Goal: Task Accomplishment & Management: Manage account settings

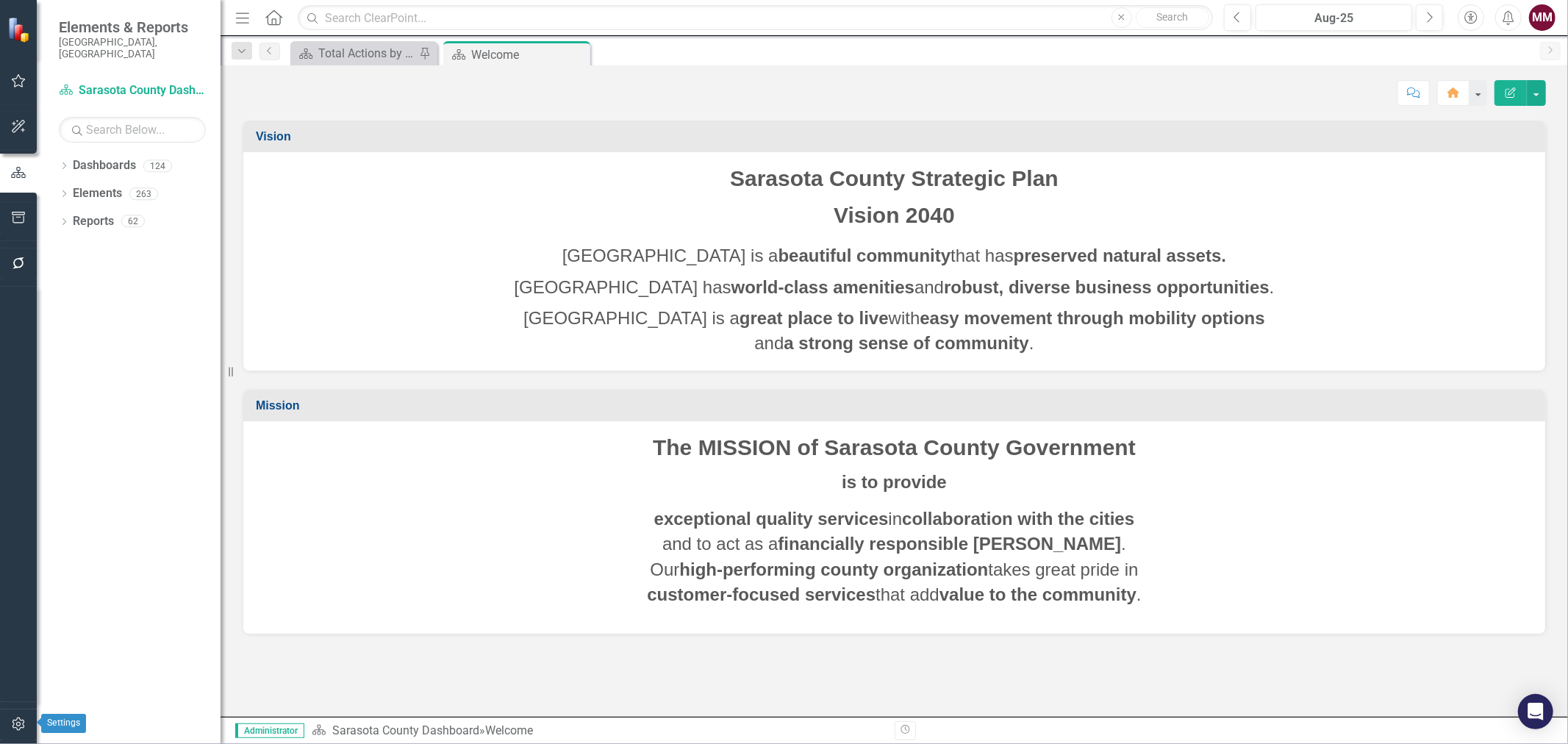
click at [25, 726] on icon "button" at bounding box center [19, 724] width 15 height 12
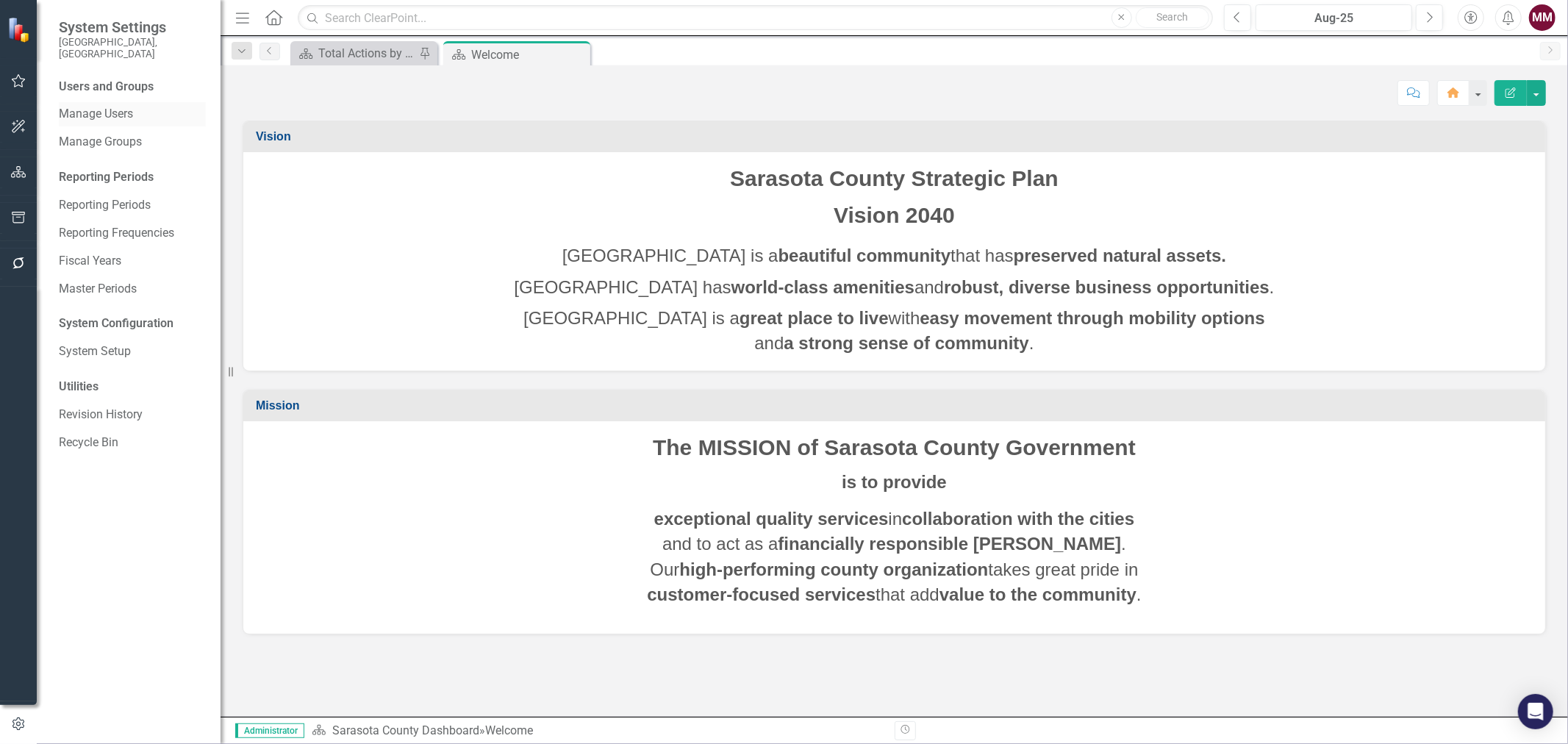
click at [115, 106] on link "Manage Users" at bounding box center [132, 114] width 147 height 17
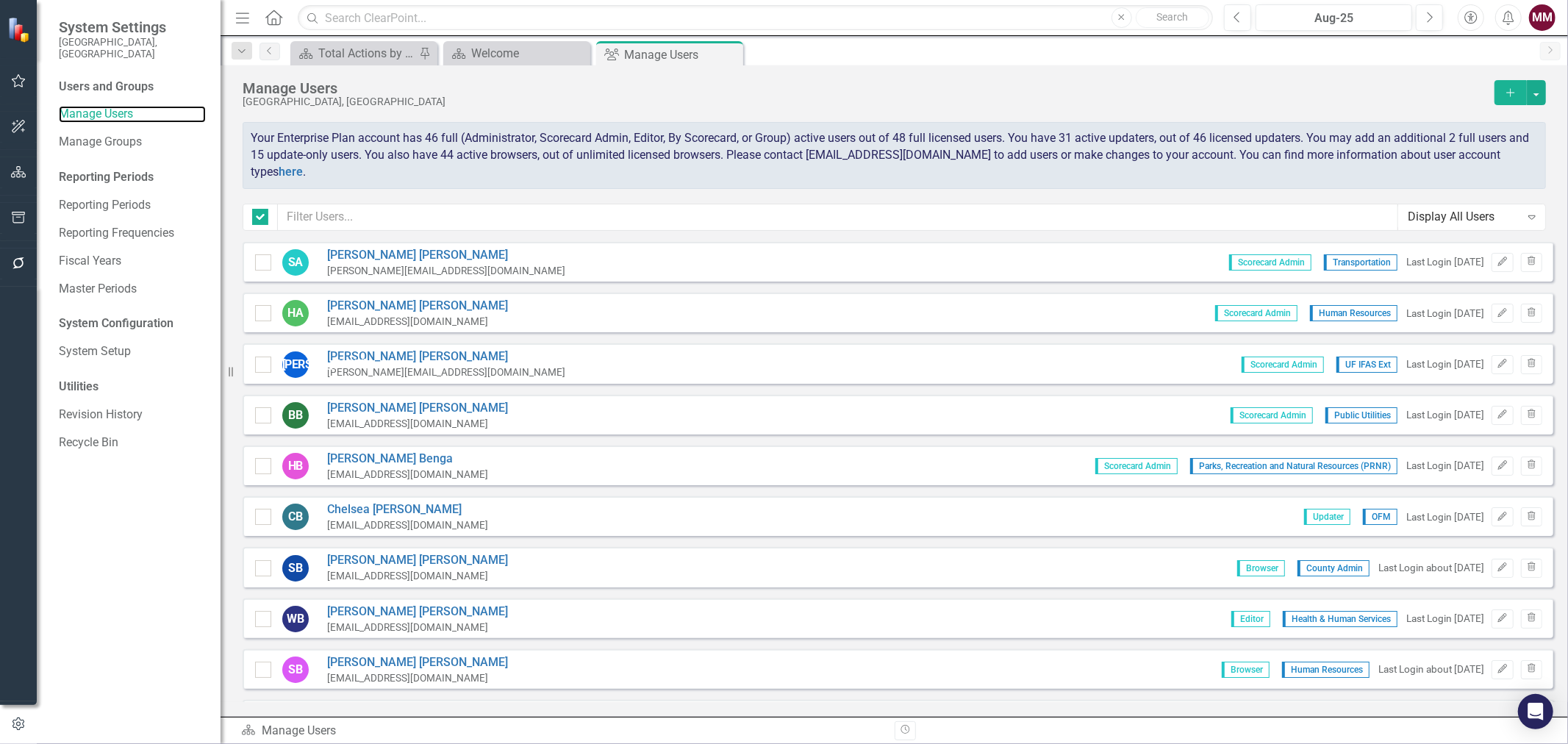
checkbox input "false"
click at [340, 222] on input "text" at bounding box center [838, 217] width 1121 height 27
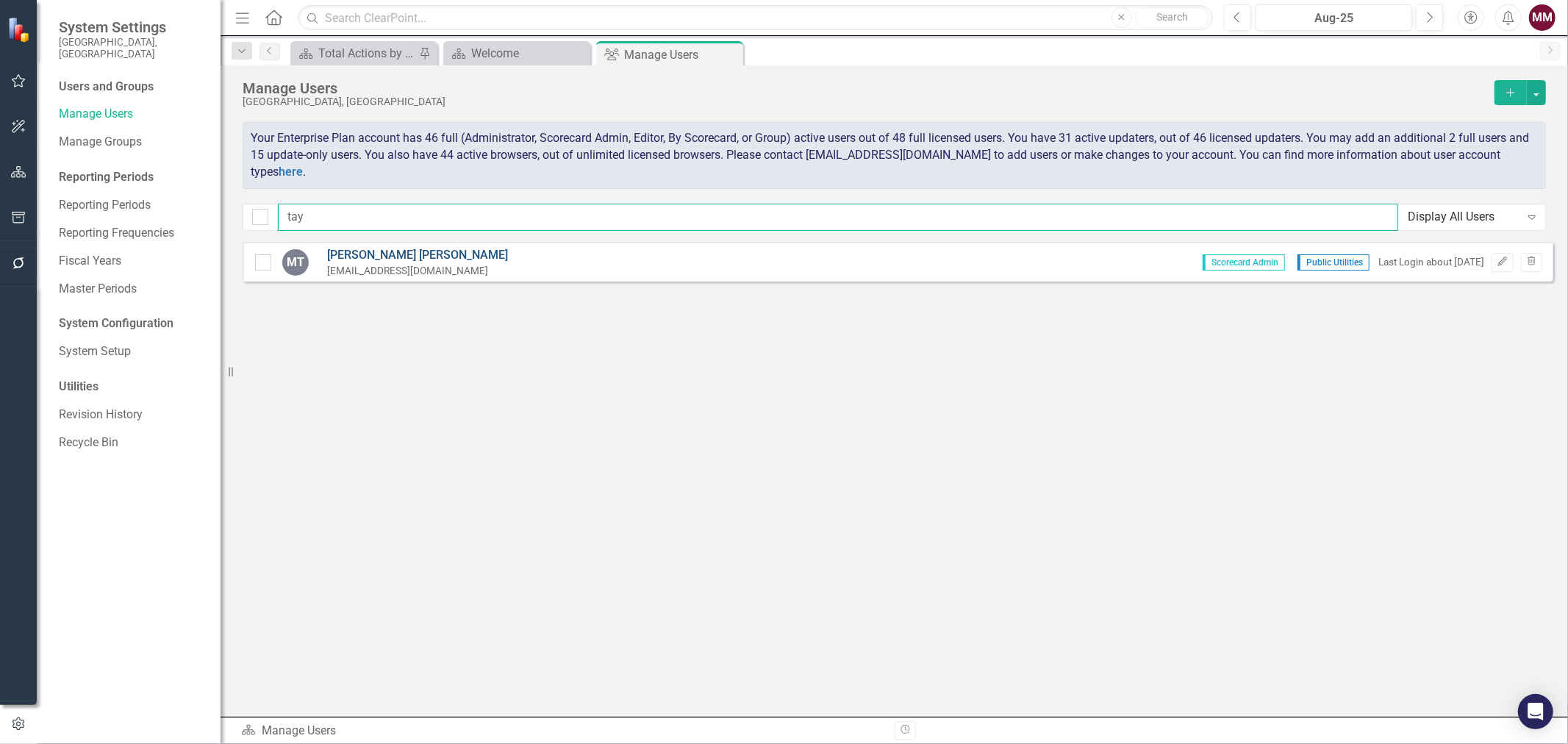
type input "tay"
click at [372, 253] on link "[PERSON_NAME]" at bounding box center [418, 256] width 181 height 17
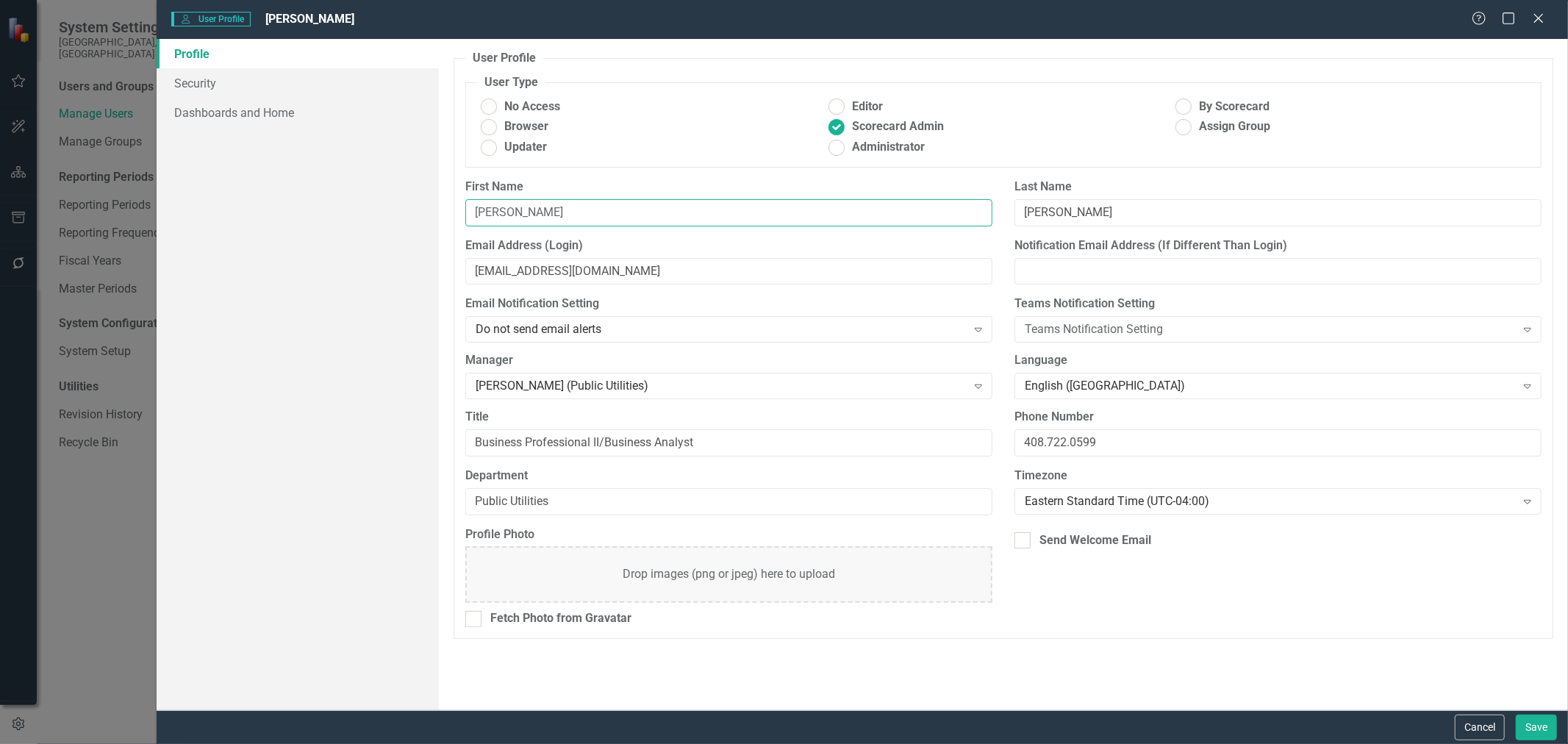
drag, startPoint x: 539, startPoint y: 213, endPoint x: 409, endPoint y: 218, distance: 130.1
click at [415, 218] on div "Profile Security Dashboards and Home User Profile ClearPoint has a wealth of op…" at bounding box center [862, 375] width 1412 height 672
type input "[PERSON_NAME]"
drag, startPoint x: 593, startPoint y: 267, endPoint x: 415, endPoint y: 268, distance: 178.0
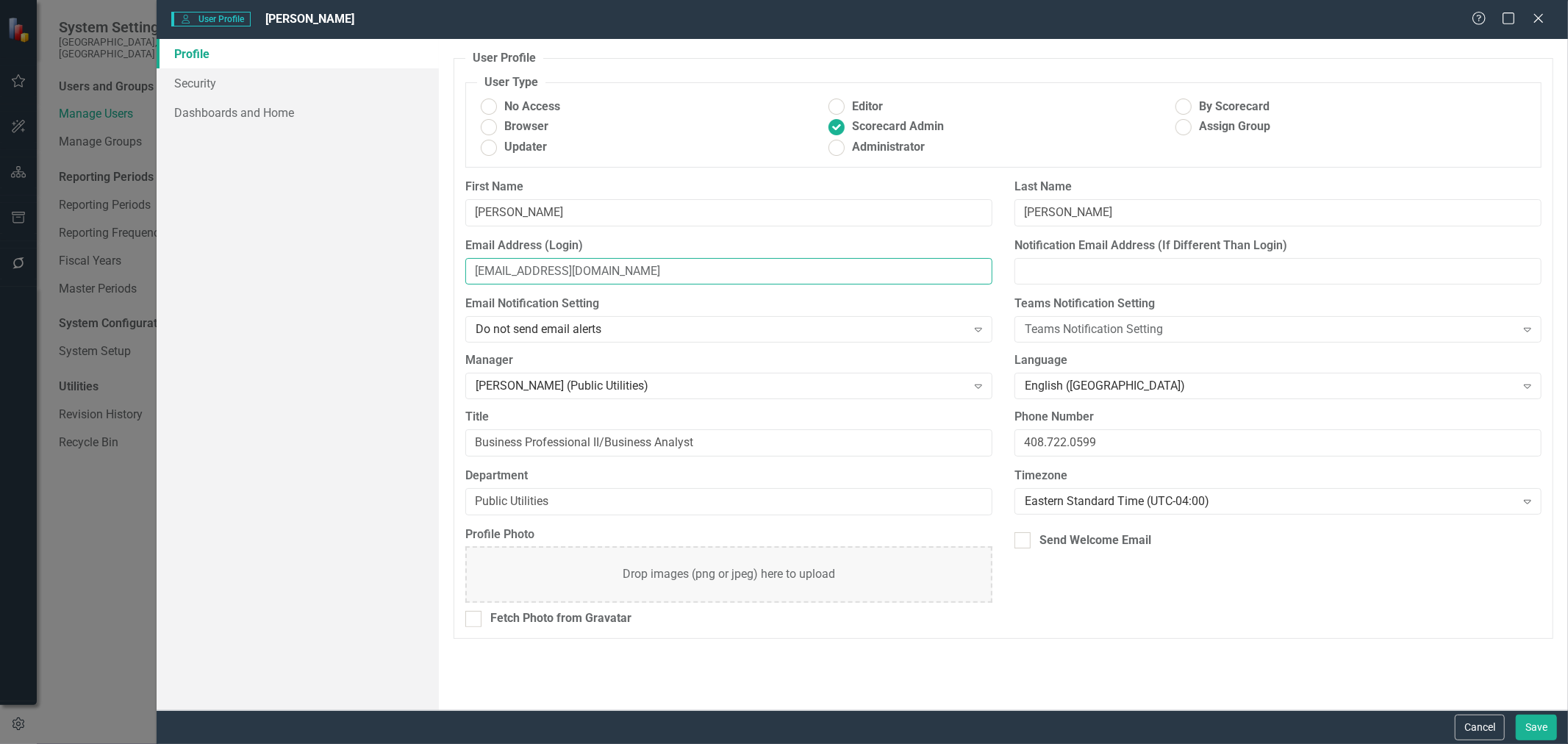
click at [415, 268] on div "Profile Security Dashboards and Home User Profile ClearPoint has a wealth of op…" at bounding box center [862, 375] width 1412 height 672
paste input "bafleming"
type input "[EMAIL_ADDRESS][DOMAIN_NAME]"
click at [206, 79] on link "Security" at bounding box center [297, 83] width 282 height 30
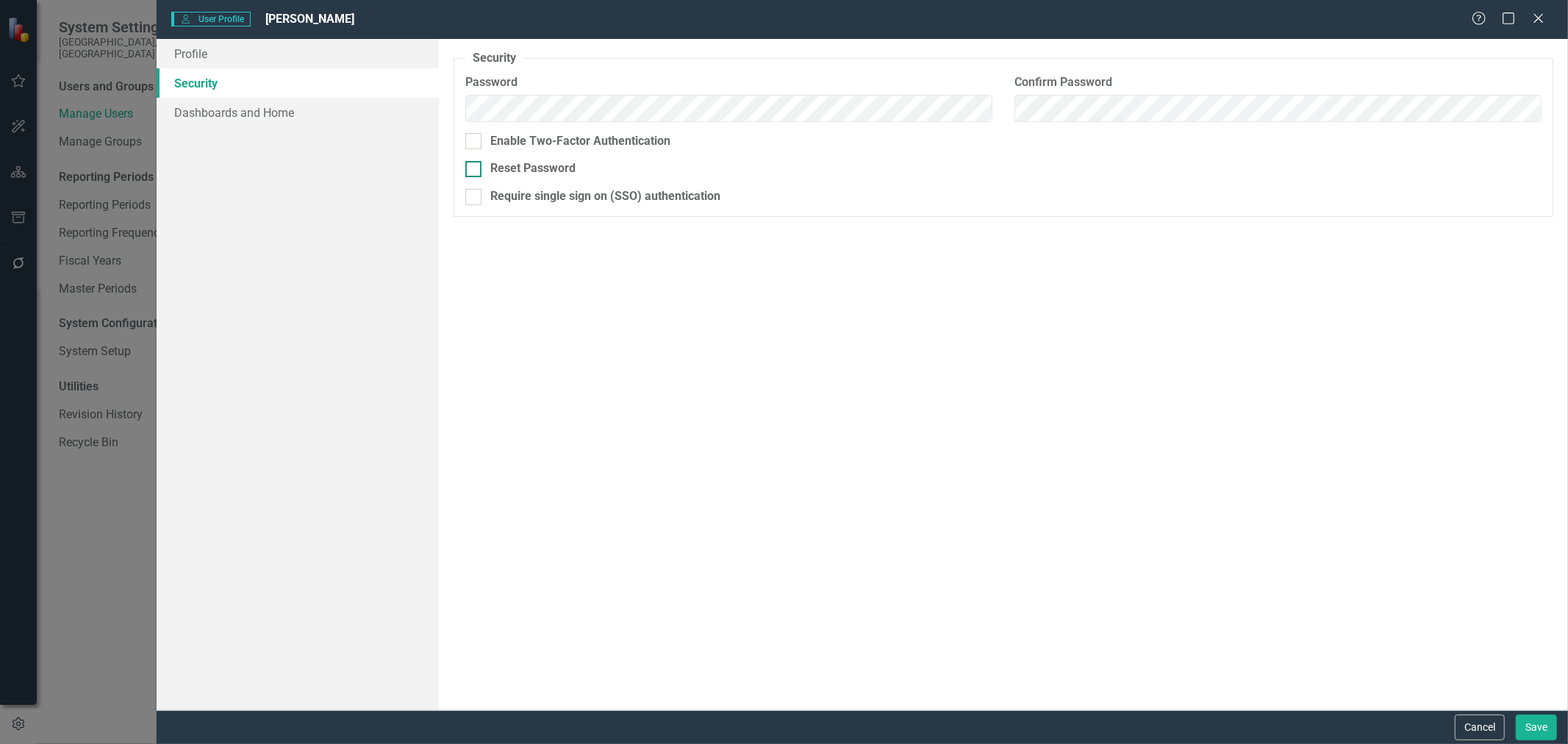
click at [475, 169] on input "Reset Password" at bounding box center [470, 165] width 9 height 9
checkbox input "true"
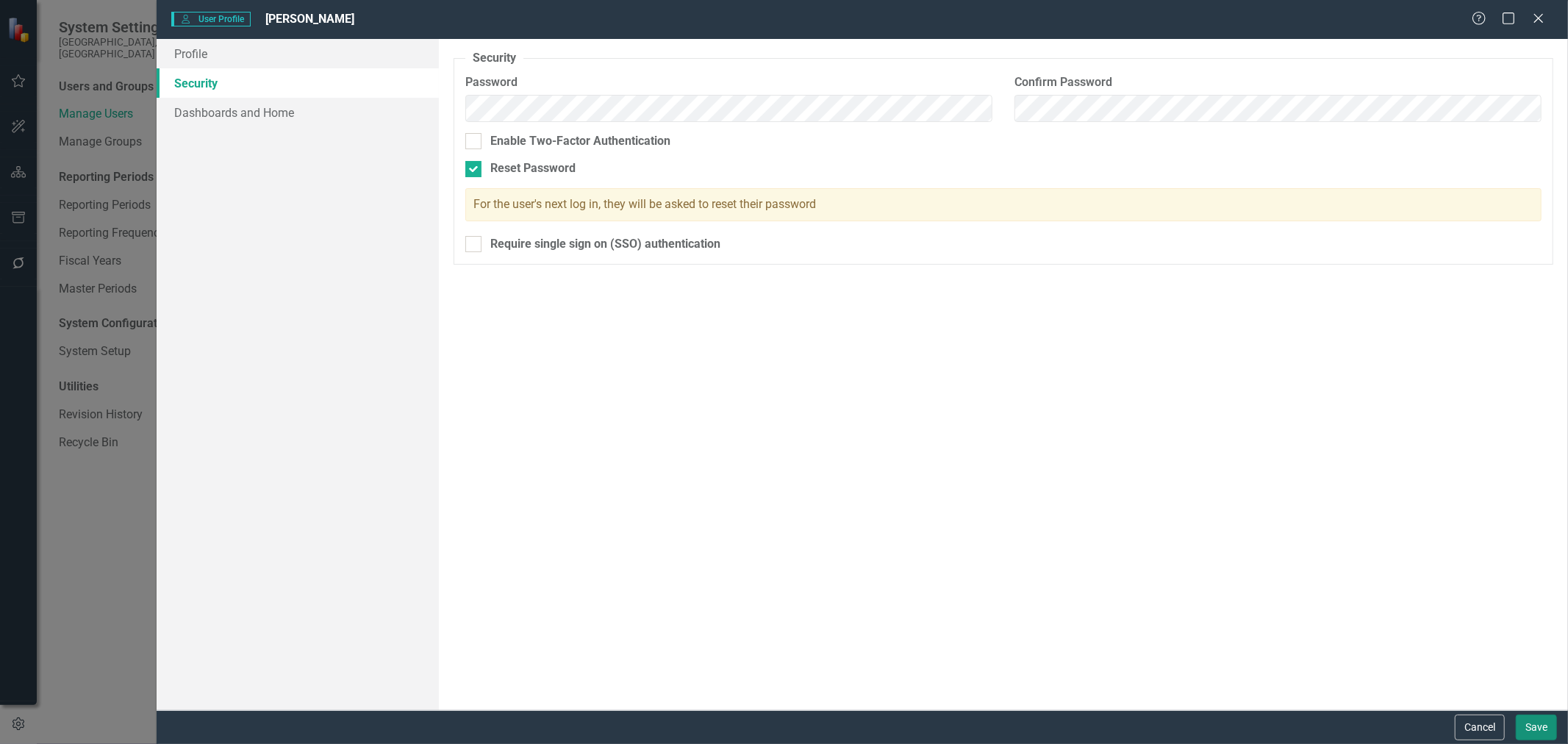
click at [1531, 724] on button "Save" at bounding box center [1536, 728] width 41 height 26
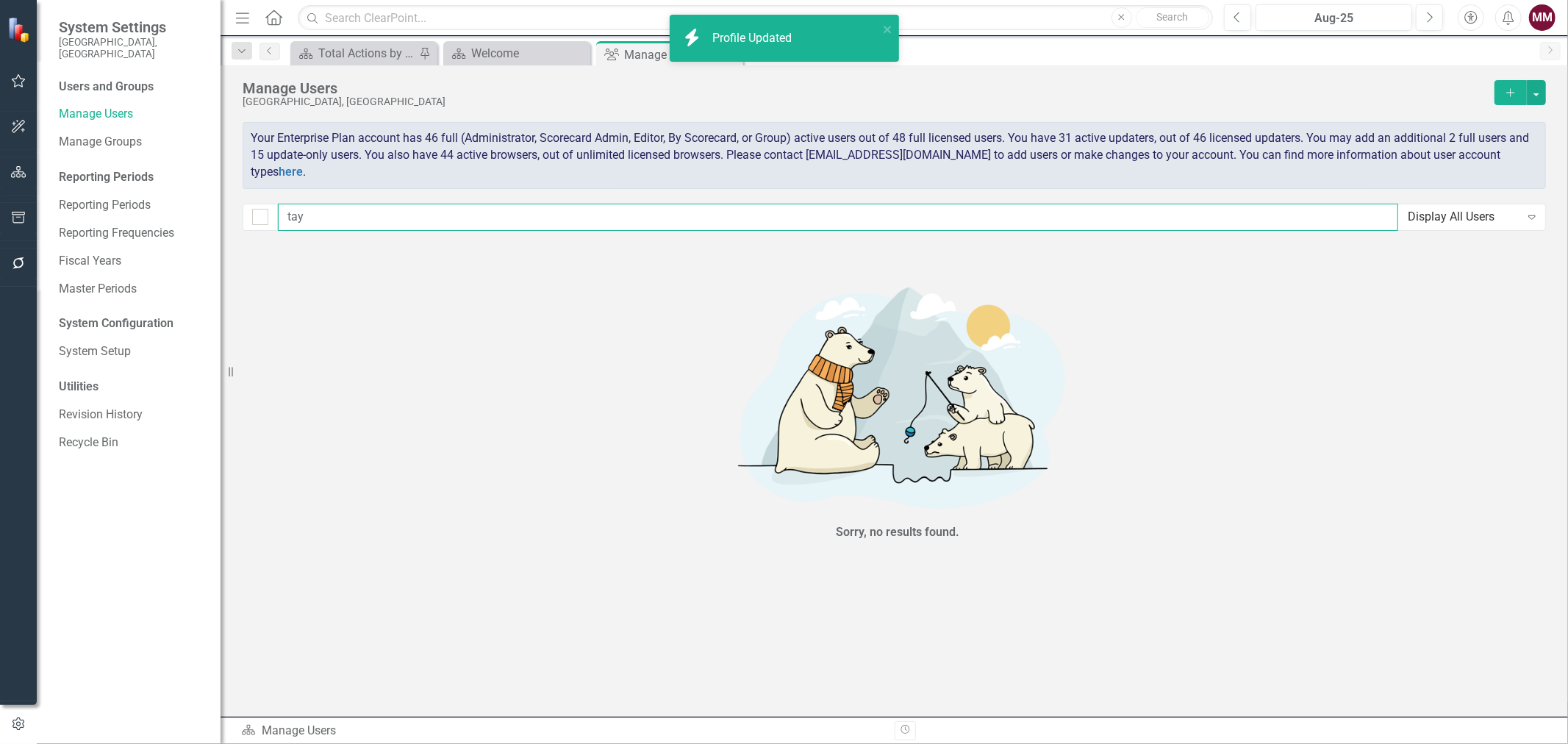
drag, startPoint x: 311, startPoint y: 217, endPoint x: -6, endPoint y: 174, distance: 319.9
click at [0, 174] on html "Accessibility Screen-Reader Guide, Feedback, and Issue Reporting | New window i…" at bounding box center [784, 372] width 1568 height 744
type input "b"
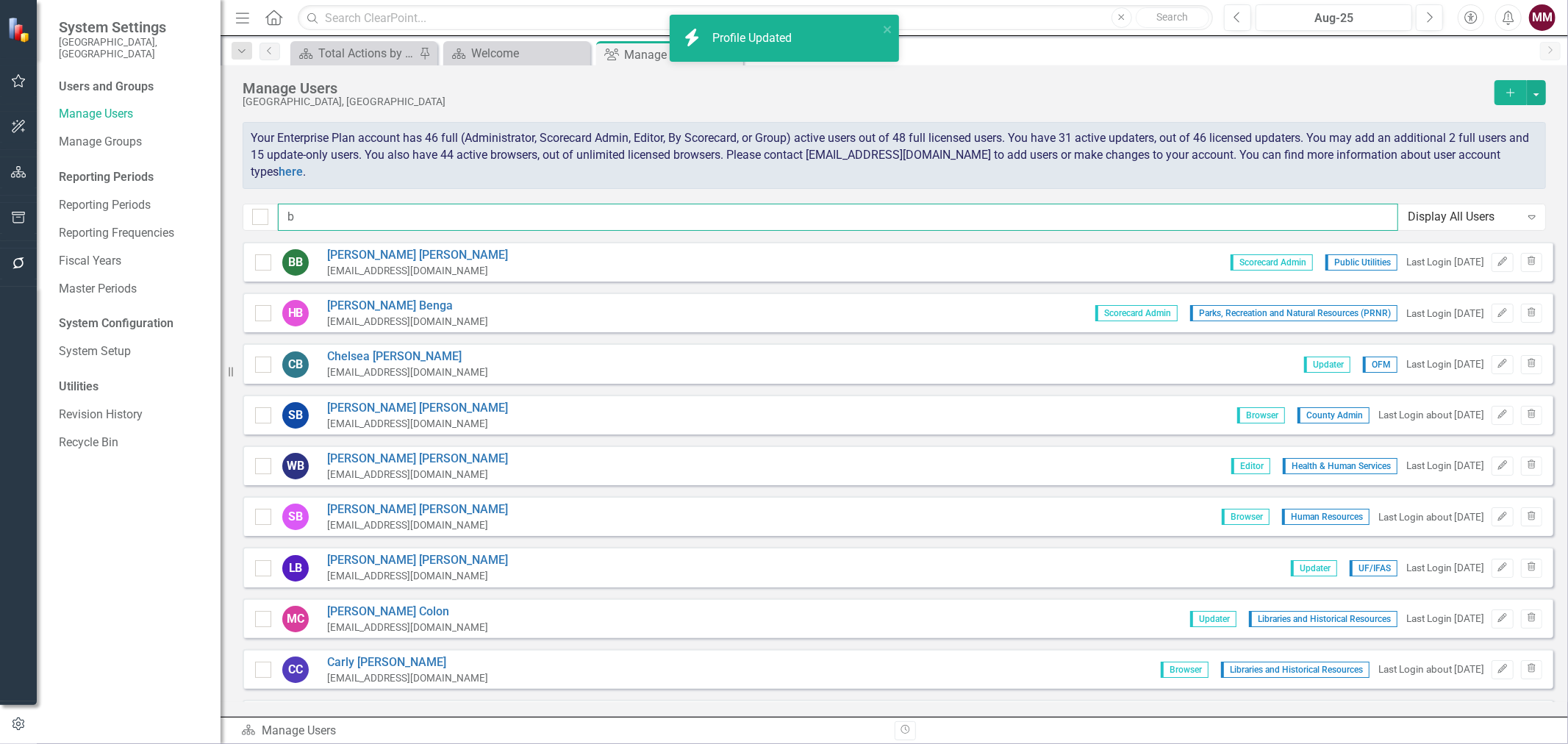
checkbox input "false"
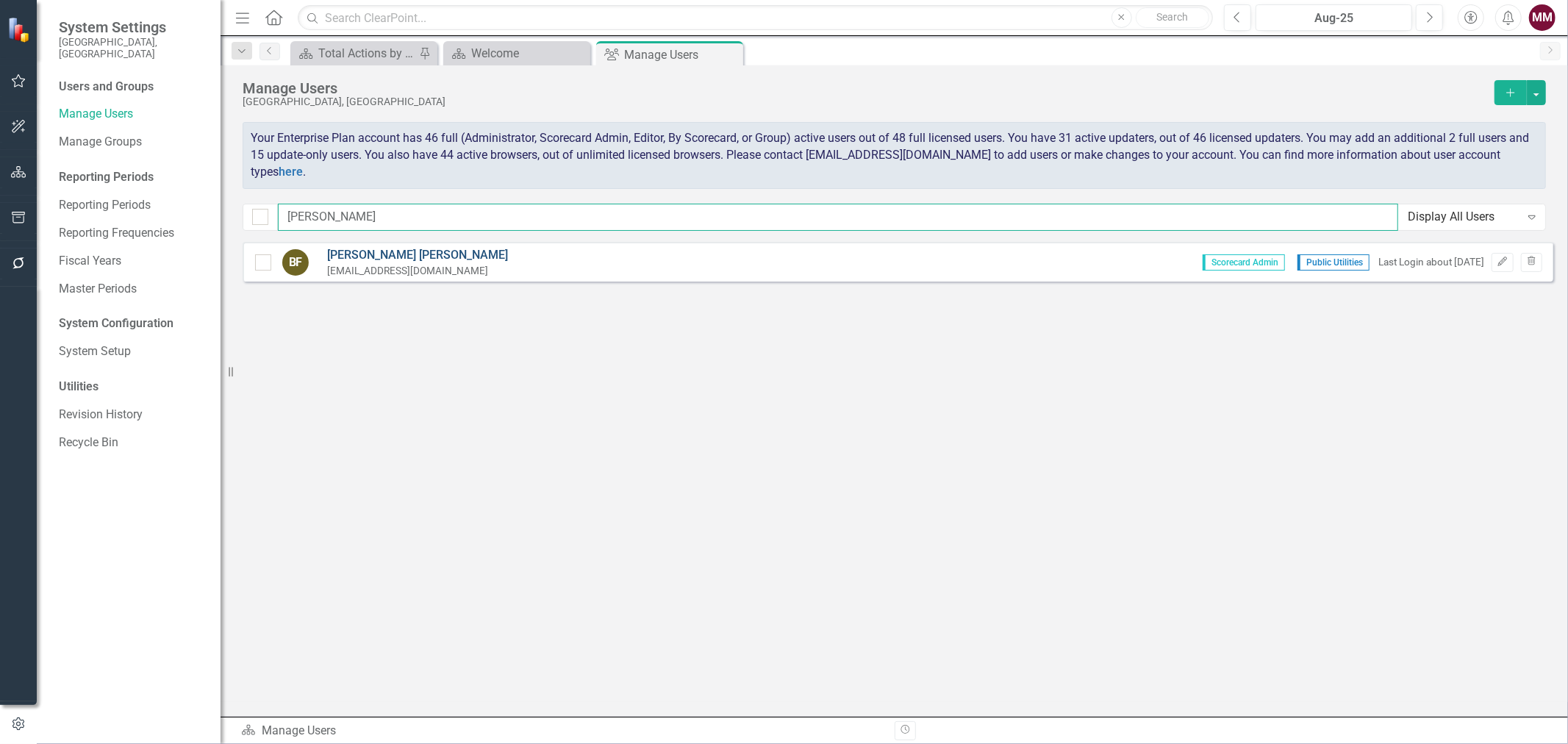
type input "[PERSON_NAME]"
click at [346, 251] on link "[PERSON_NAME]" at bounding box center [418, 256] width 181 height 17
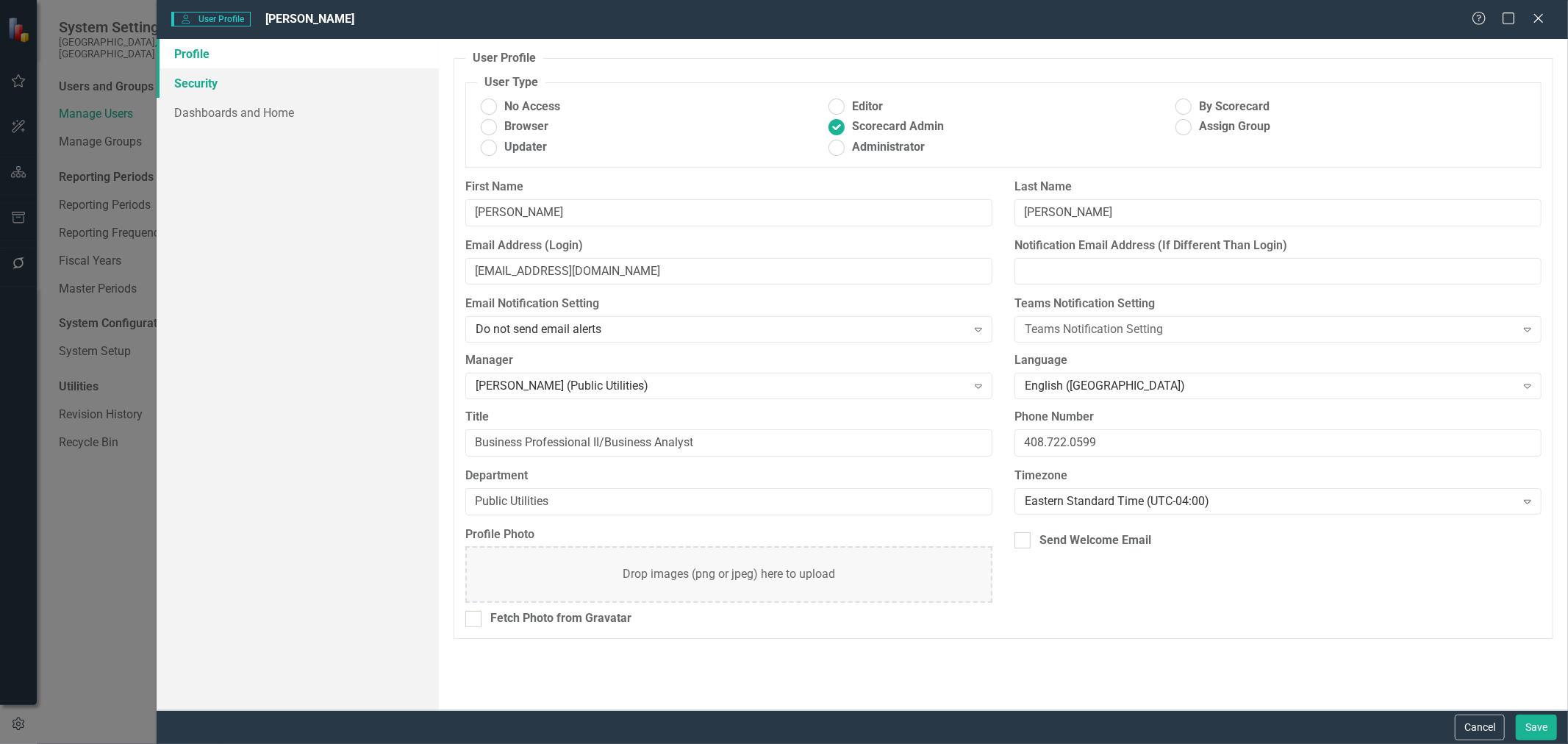
click at [211, 92] on link "Security" at bounding box center [297, 83] width 282 height 30
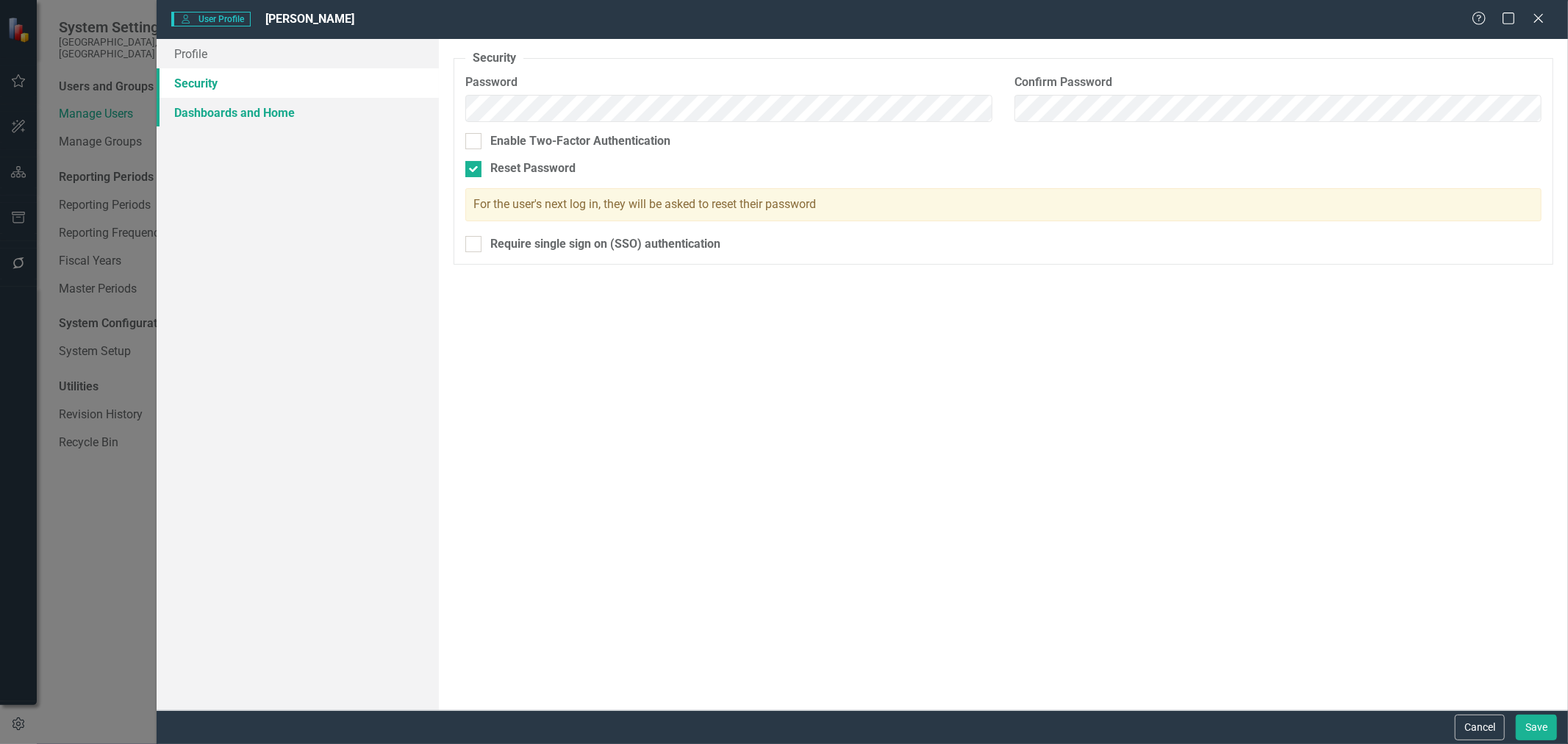
click at [210, 115] on link "Dashboards and Home" at bounding box center [297, 112] width 282 height 30
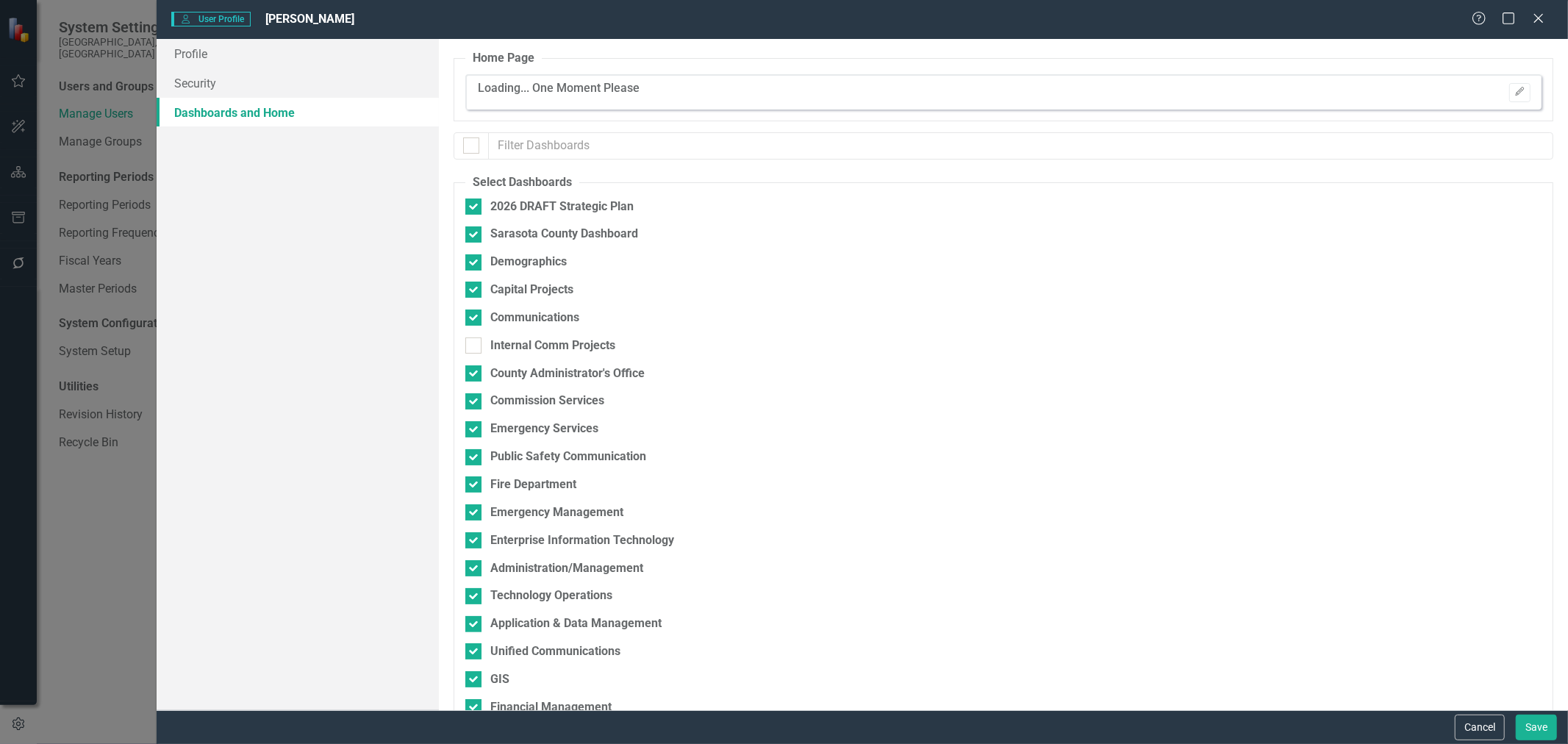
checkbox input "false"
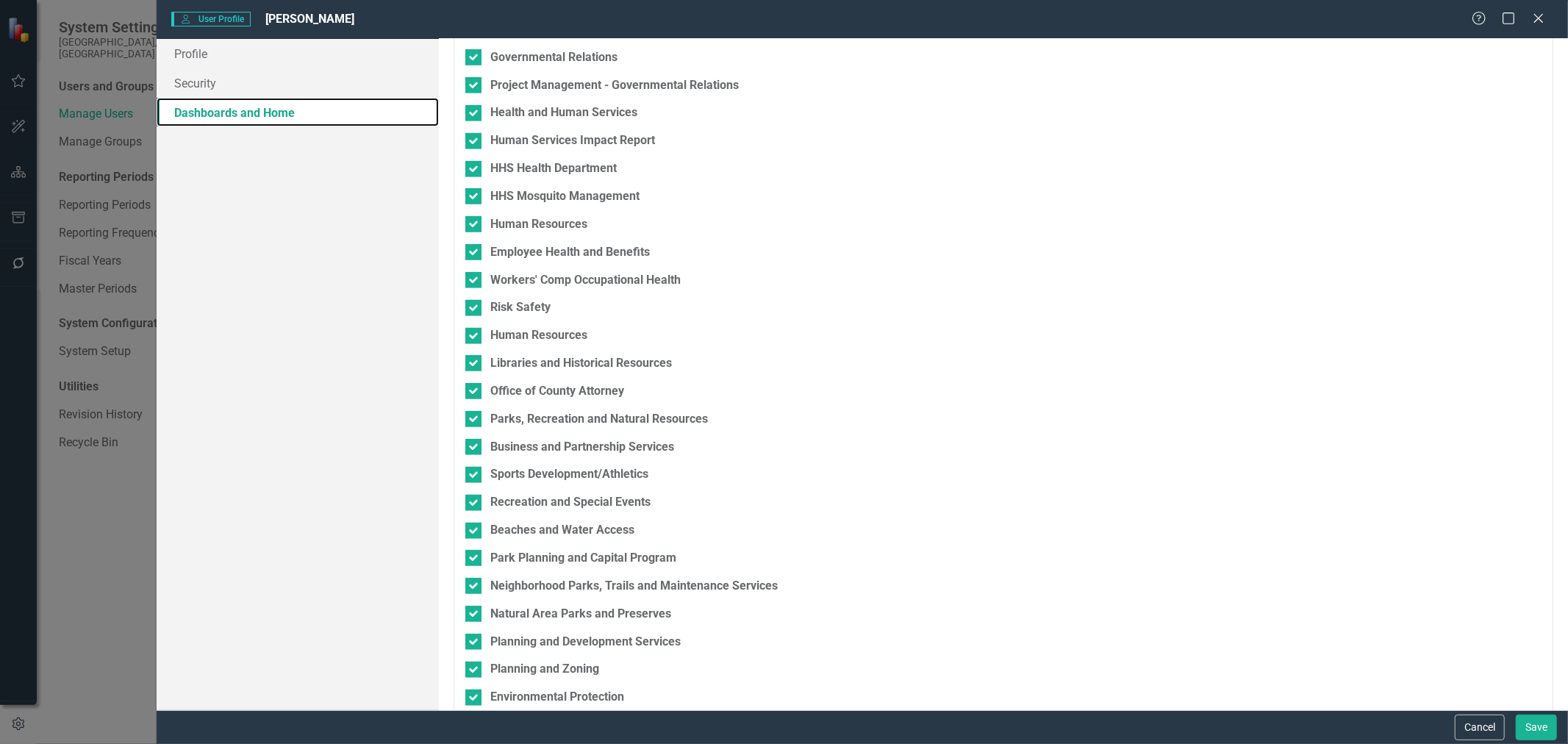
scroll to position [1144, 0]
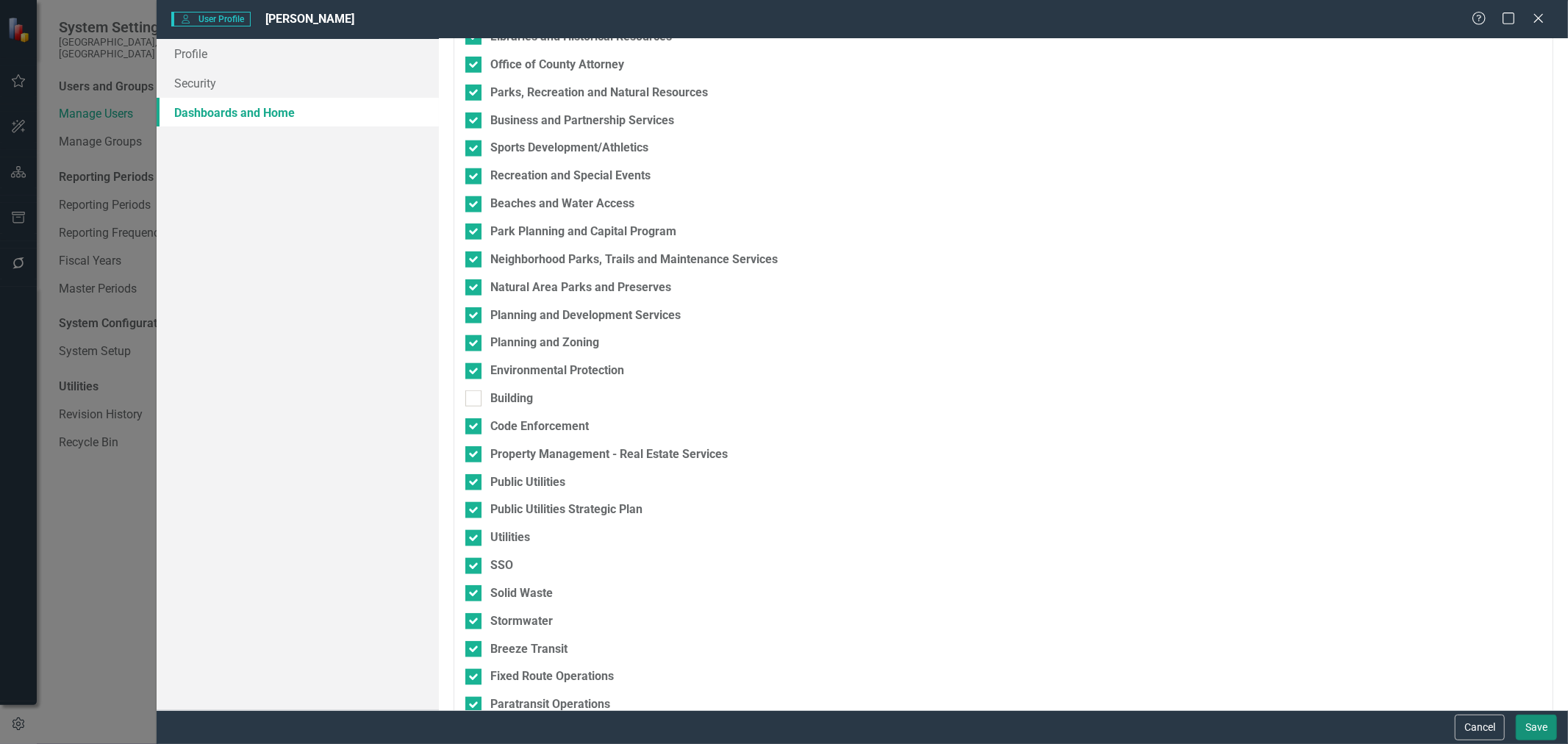
click at [1531, 731] on button "Save" at bounding box center [1536, 728] width 41 height 26
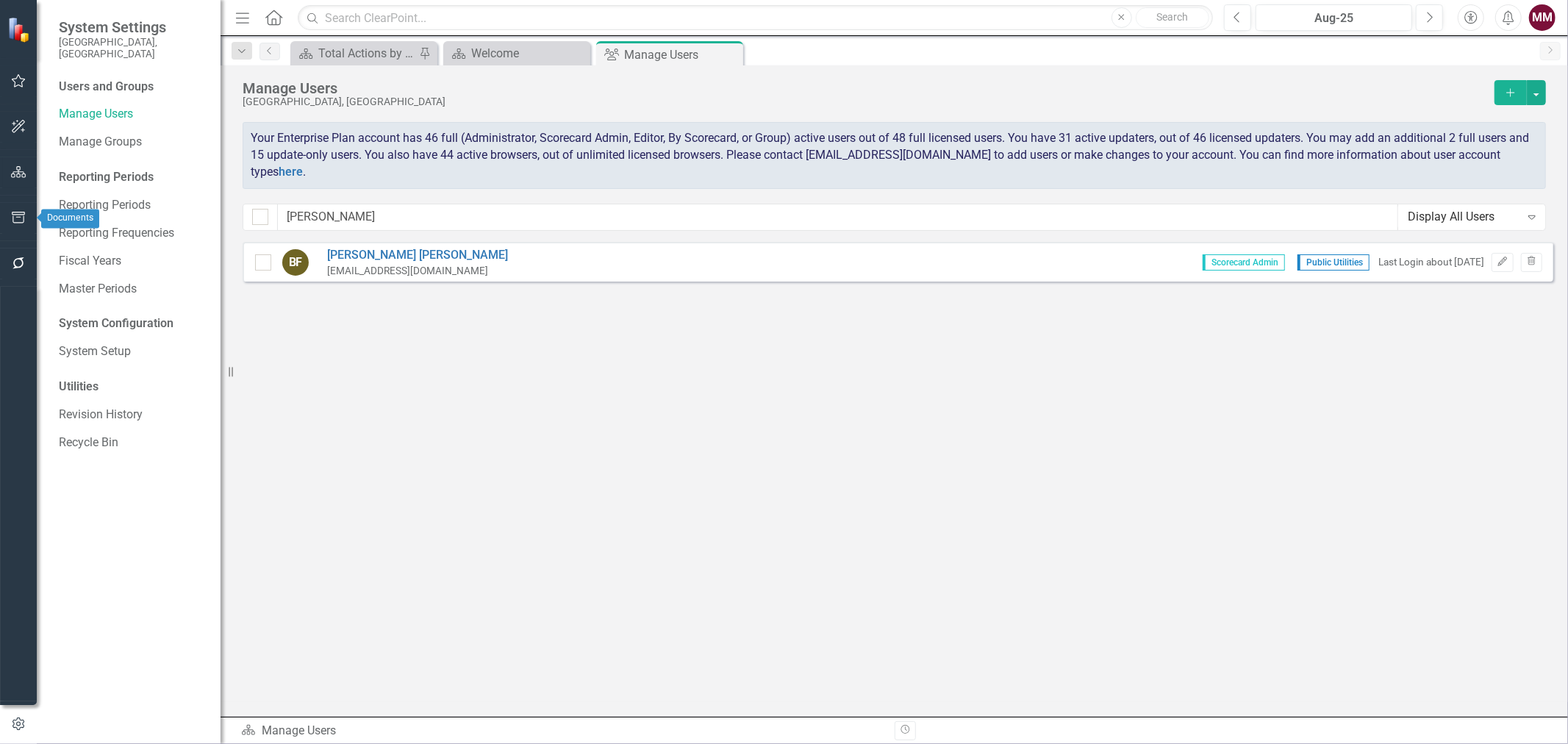
click at [14, 170] on icon "button" at bounding box center [19, 172] width 15 height 12
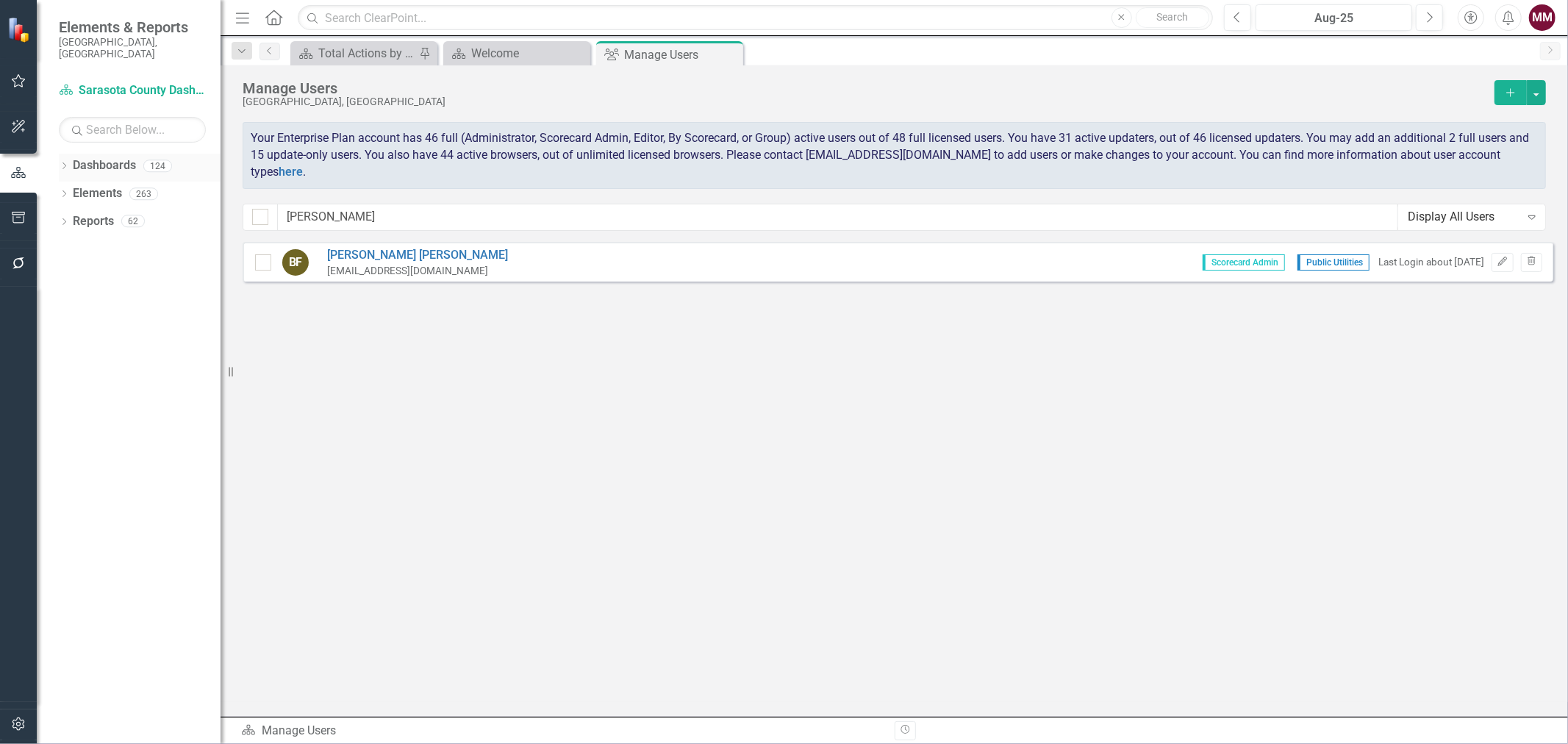
click at [61, 162] on div "Dropdown" at bounding box center [64, 168] width 10 height 13
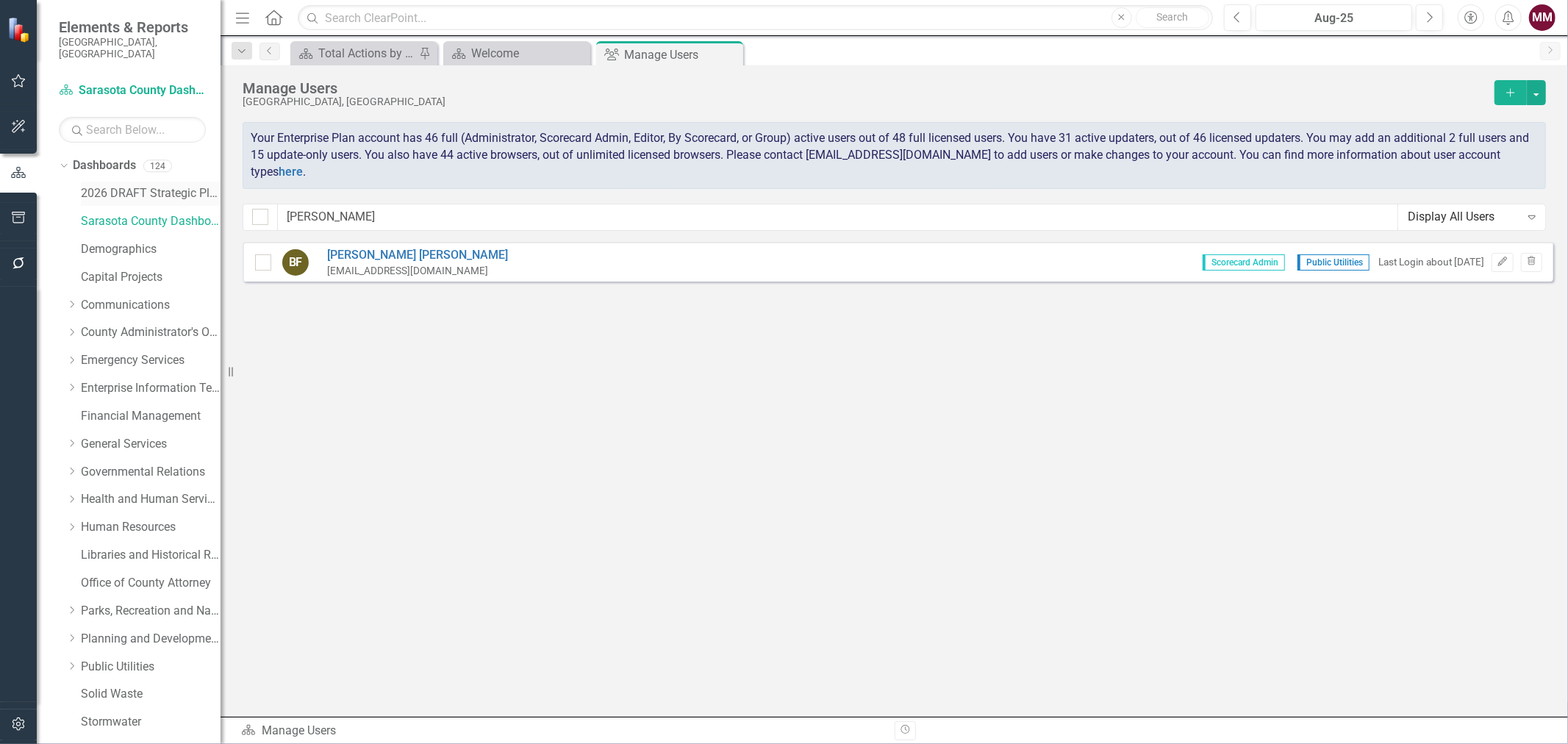
click at [107, 185] on link "2026 DRAFT Strategic Plan" at bounding box center [151, 193] width 140 height 17
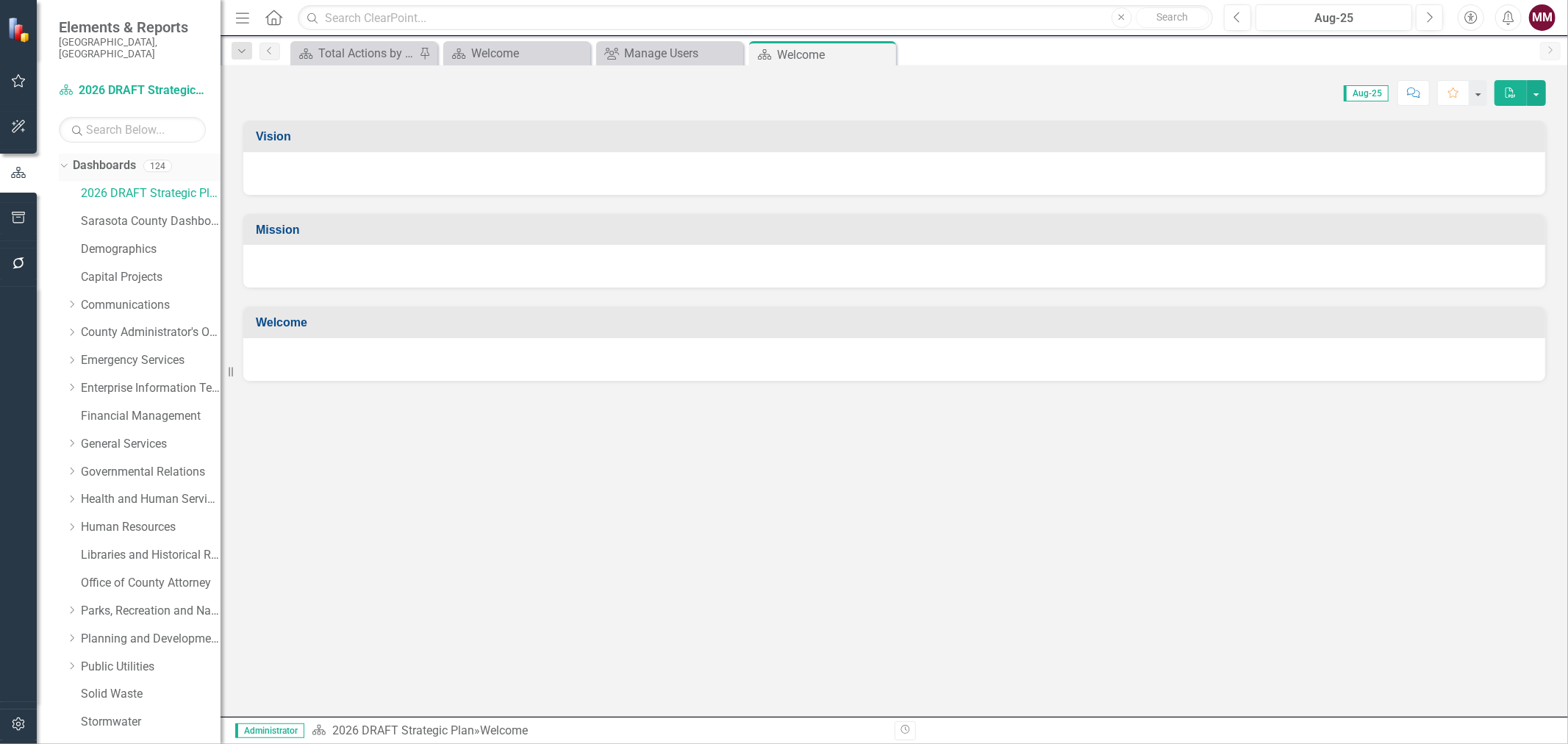
click at [61, 160] on icon "Dropdown" at bounding box center [61, 165] width 8 height 10
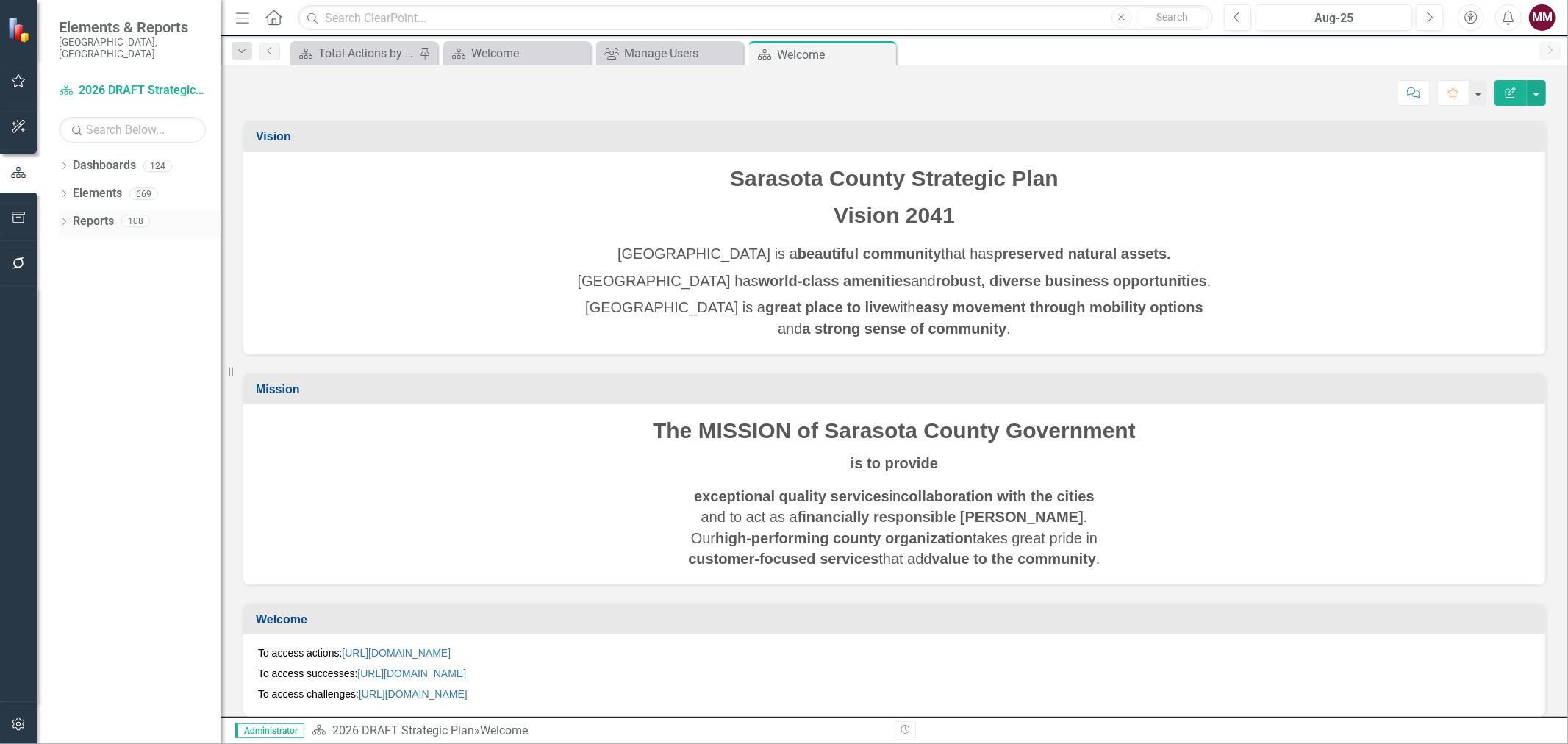
click at [64, 219] on icon "Dropdown" at bounding box center [64, 222] width 10 height 8
click at [61, 191] on icon "Dropdown" at bounding box center [64, 194] width 10 height 8
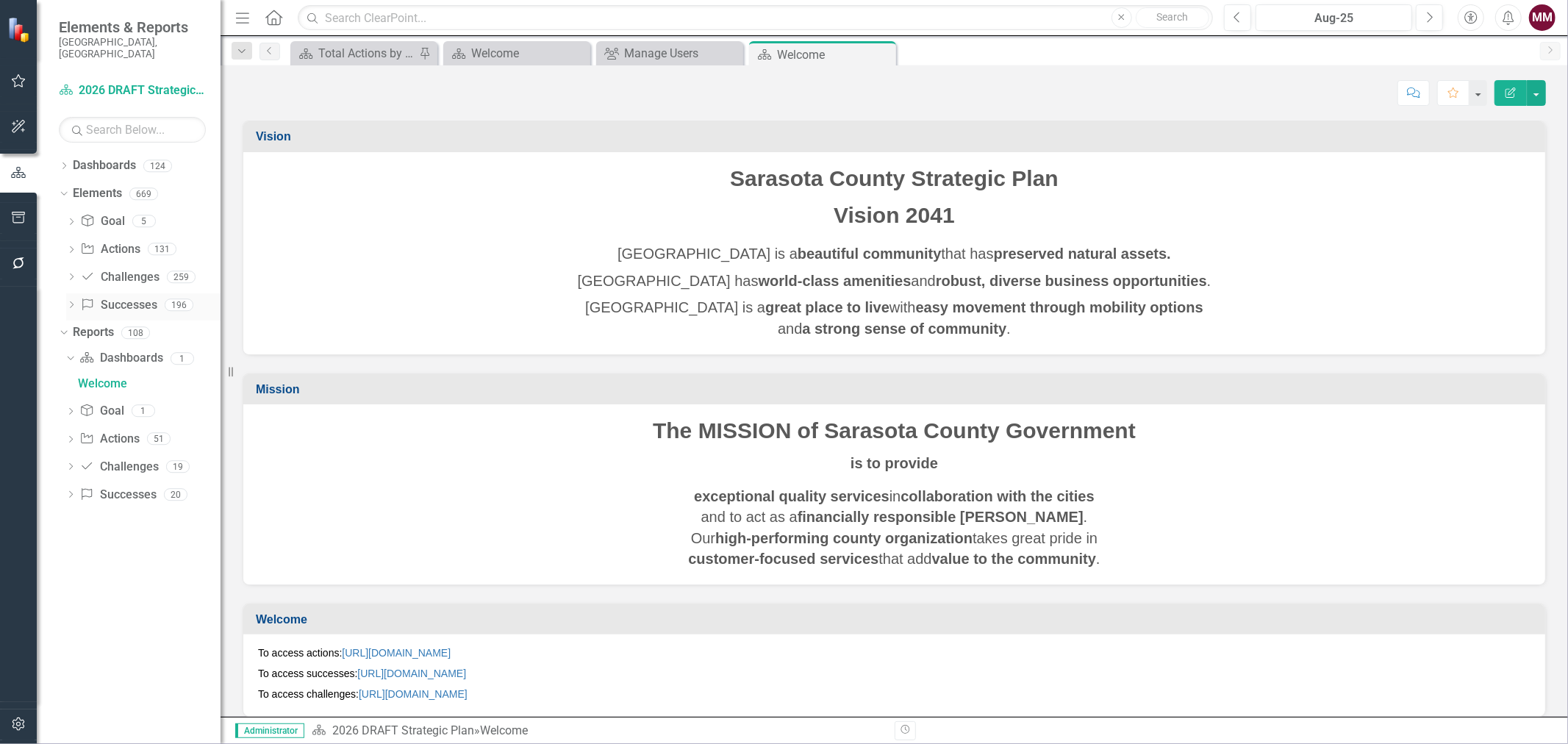
click at [120, 297] on link "Success Successes" at bounding box center [118, 306] width 77 height 17
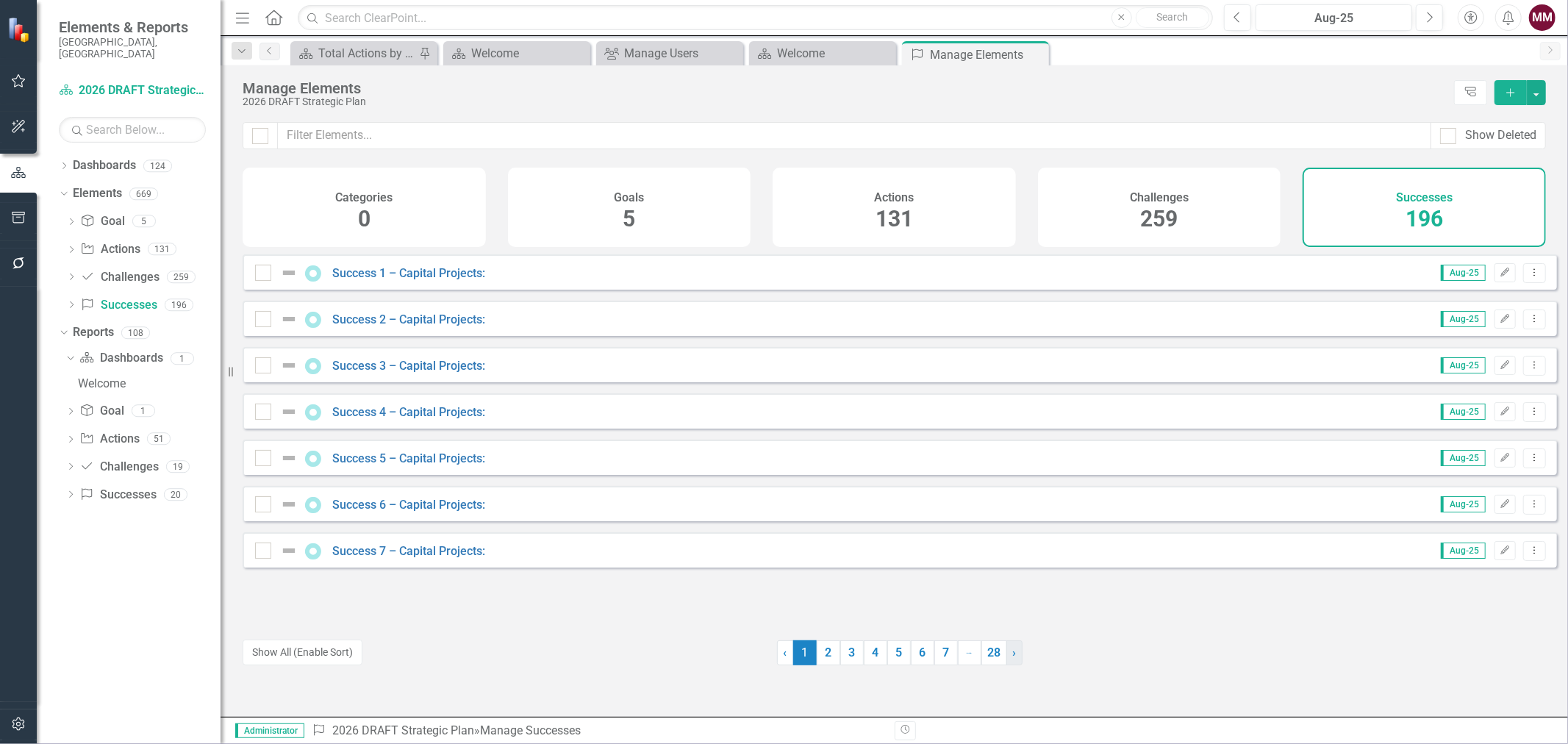
click at [1013, 655] on span "›" at bounding box center [1015, 653] width 3 height 14
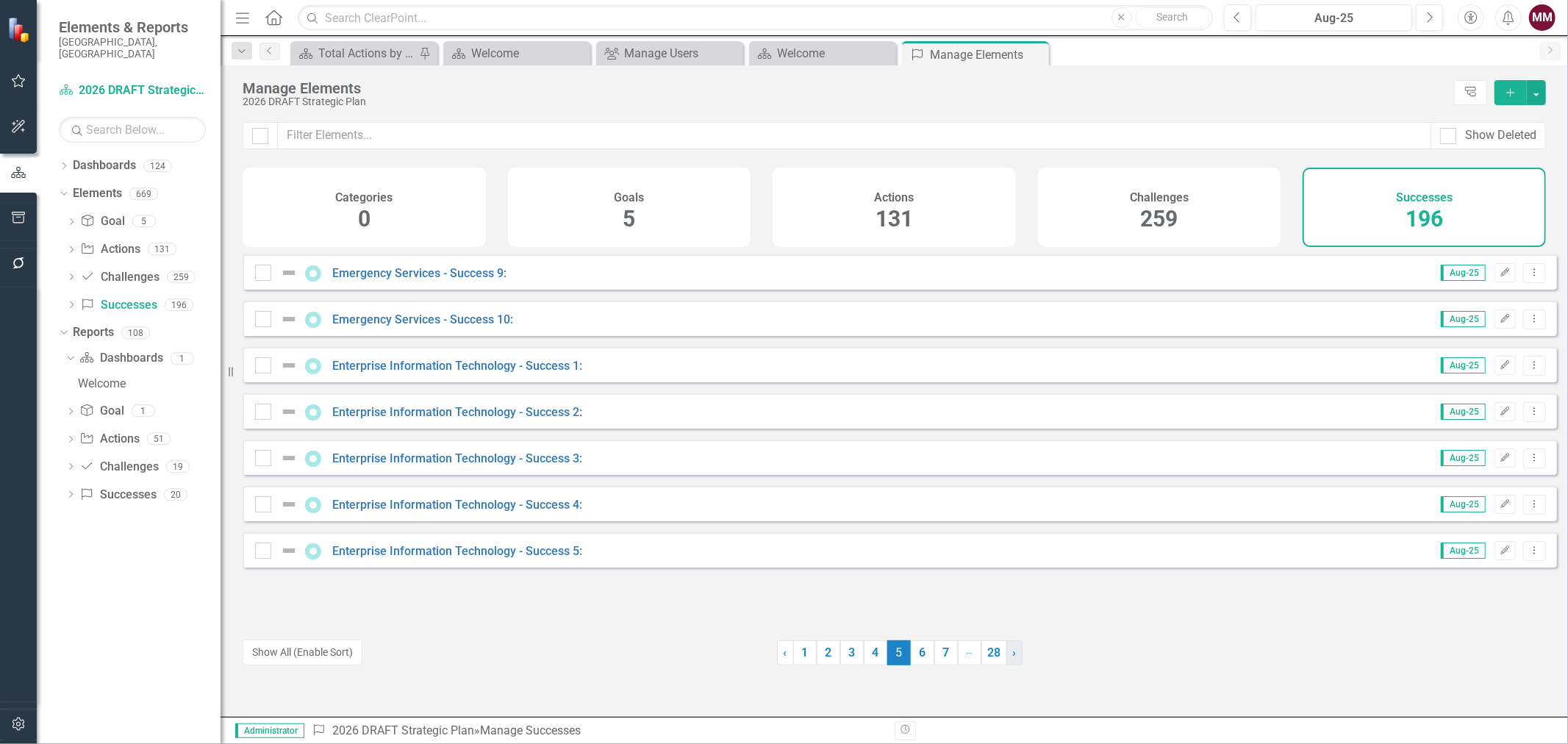
click at [1013, 655] on span "›" at bounding box center [1015, 653] width 3 height 14
click at [1014, 655] on span "›" at bounding box center [1016, 653] width 3 height 14
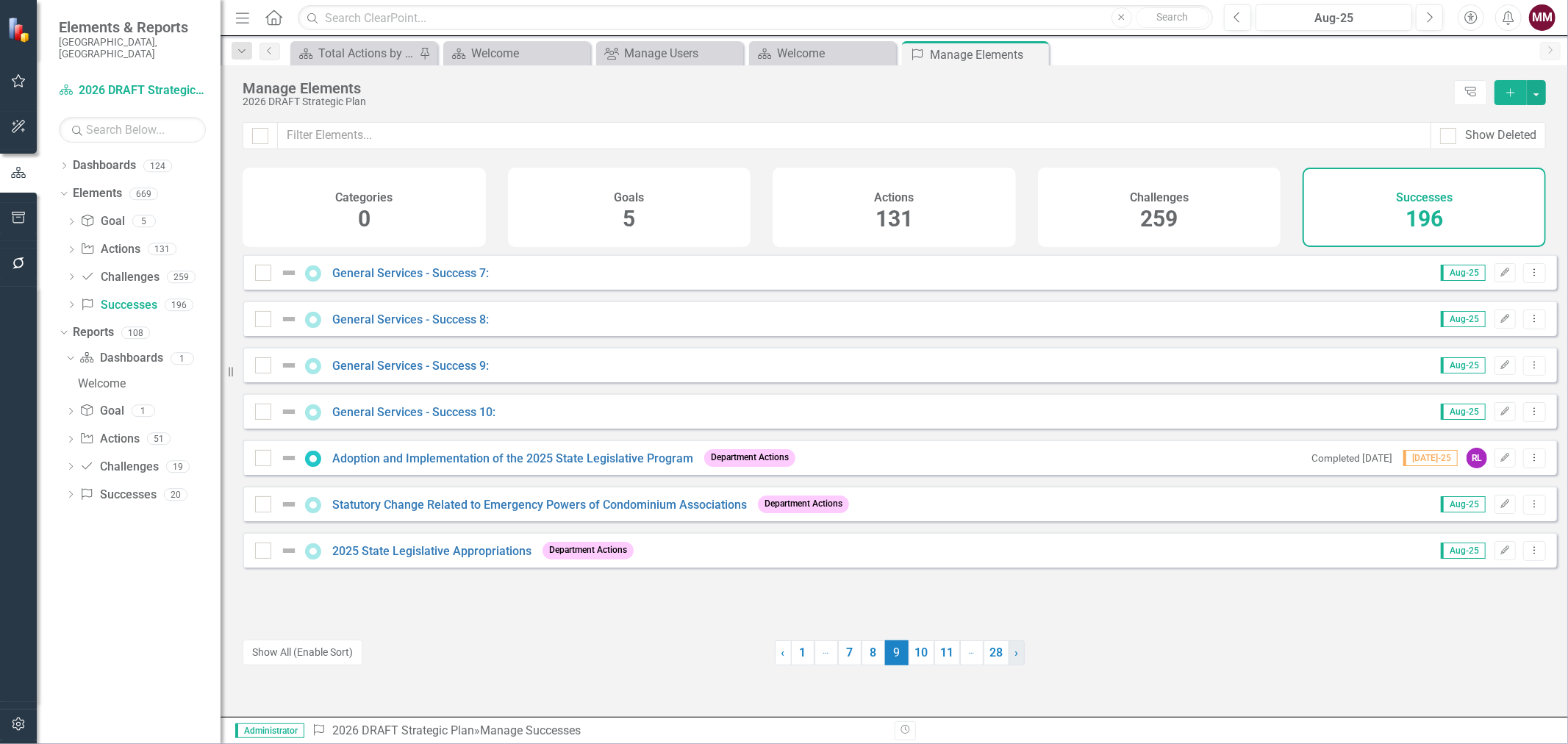
click at [1016, 655] on span "›" at bounding box center [1017, 653] width 3 height 14
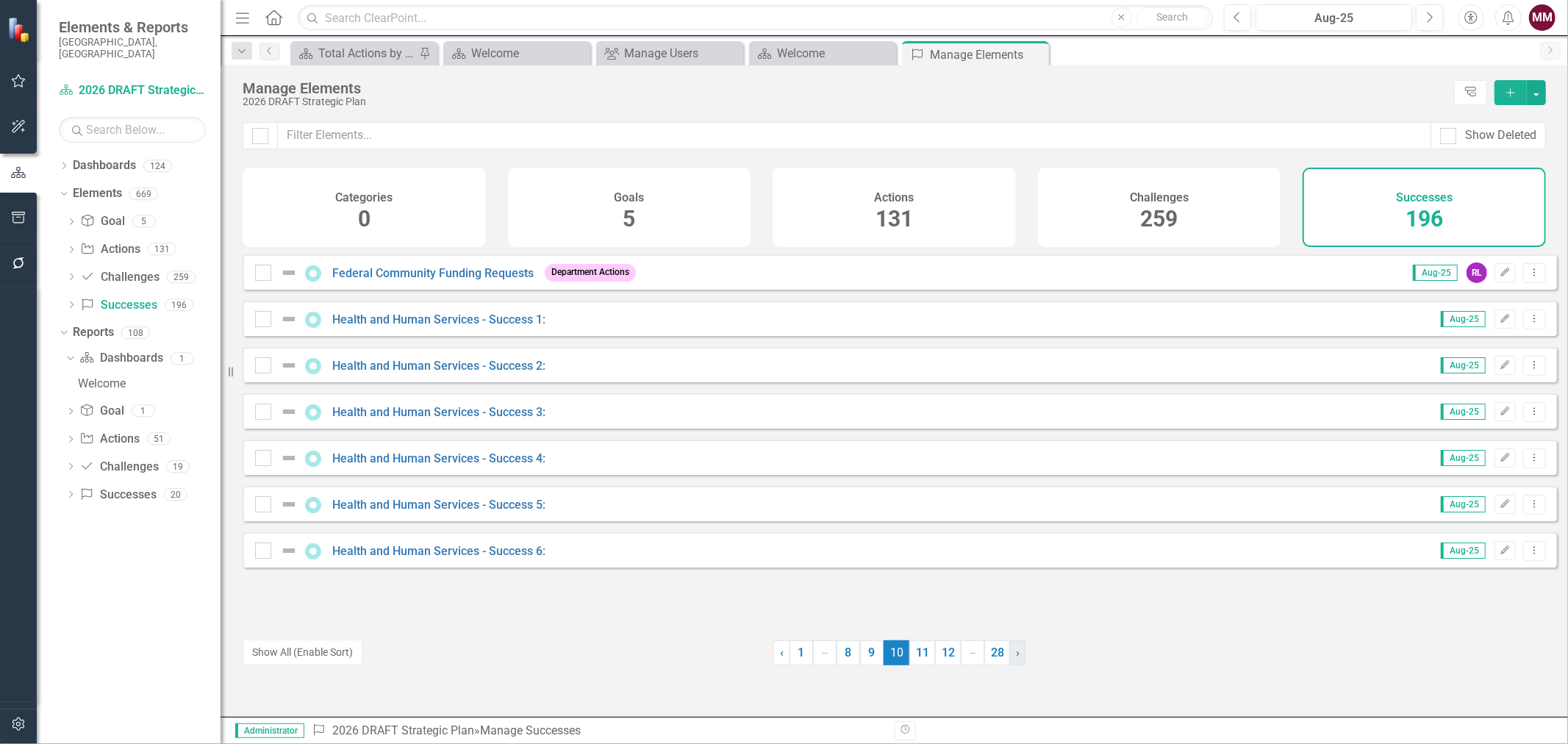
click at [1011, 655] on link "› Next" at bounding box center [1017, 653] width 16 height 25
click at [1011, 655] on link "› Next" at bounding box center [1018, 653] width 16 height 25
click at [1012, 655] on link "› Next" at bounding box center [1019, 653] width 16 height 25
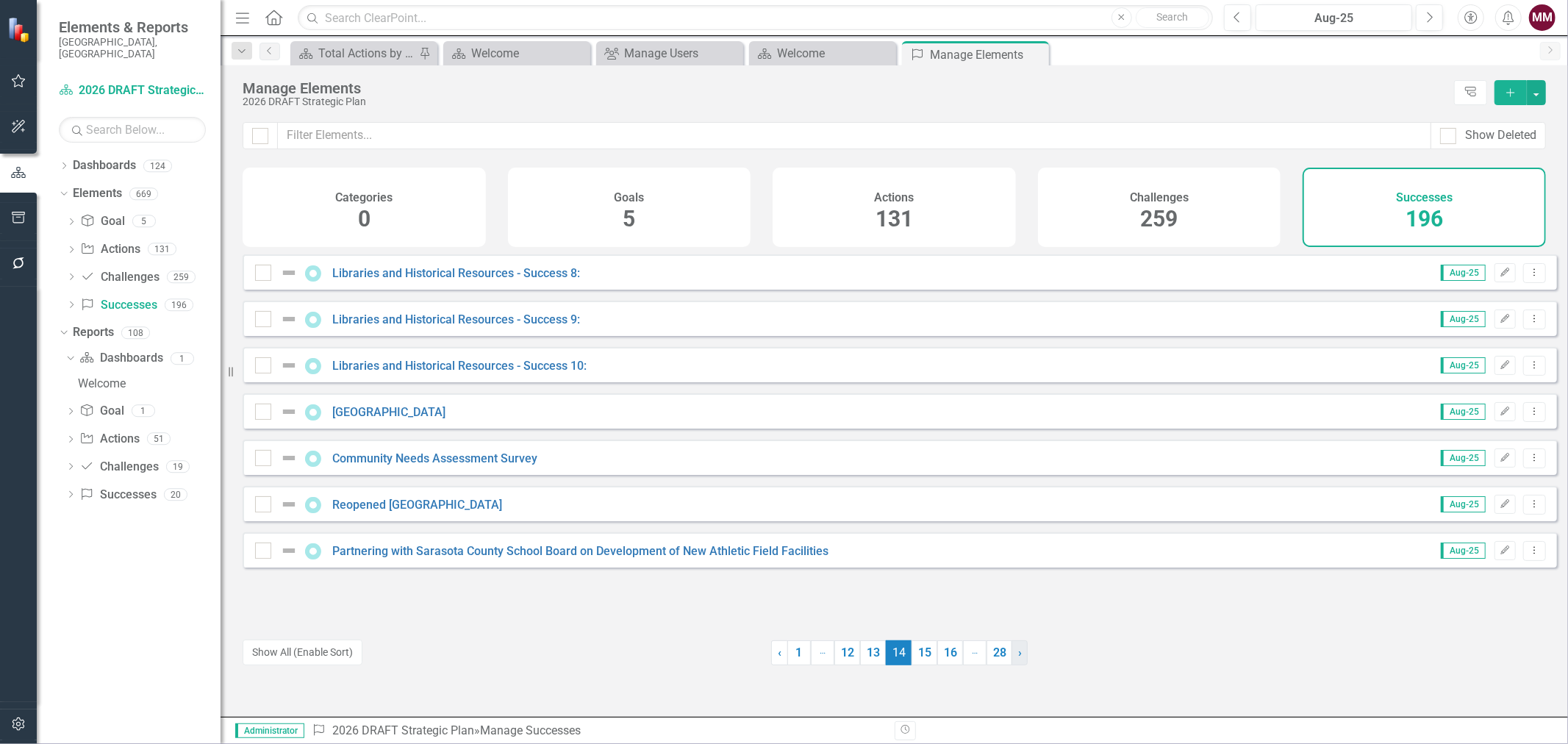
click at [1012, 655] on link "› Next" at bounding box center [1019, 653] width 16 height 25
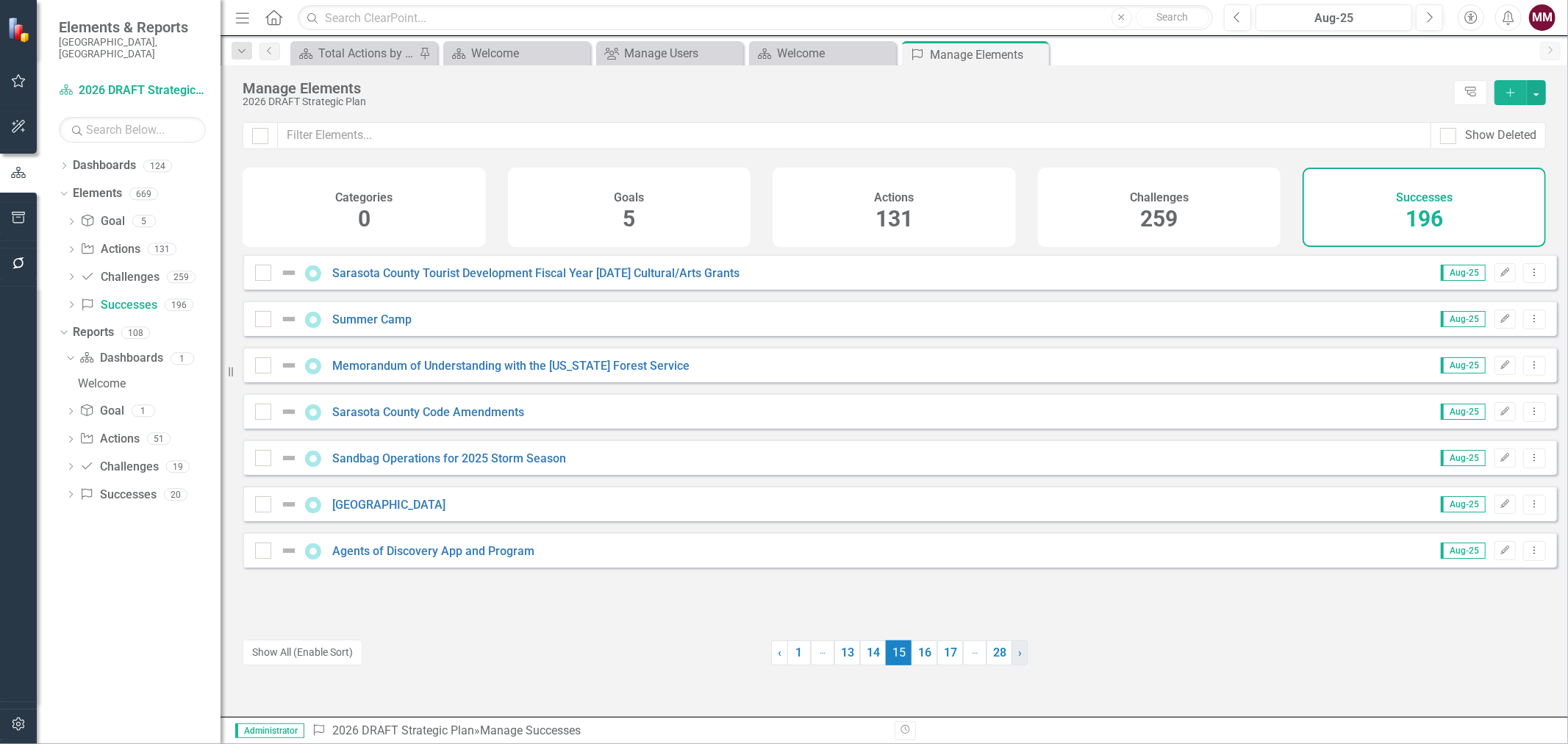
click at [1012, 655] on link "› Next" at bounding box center [1019, 653] width 16 height 25
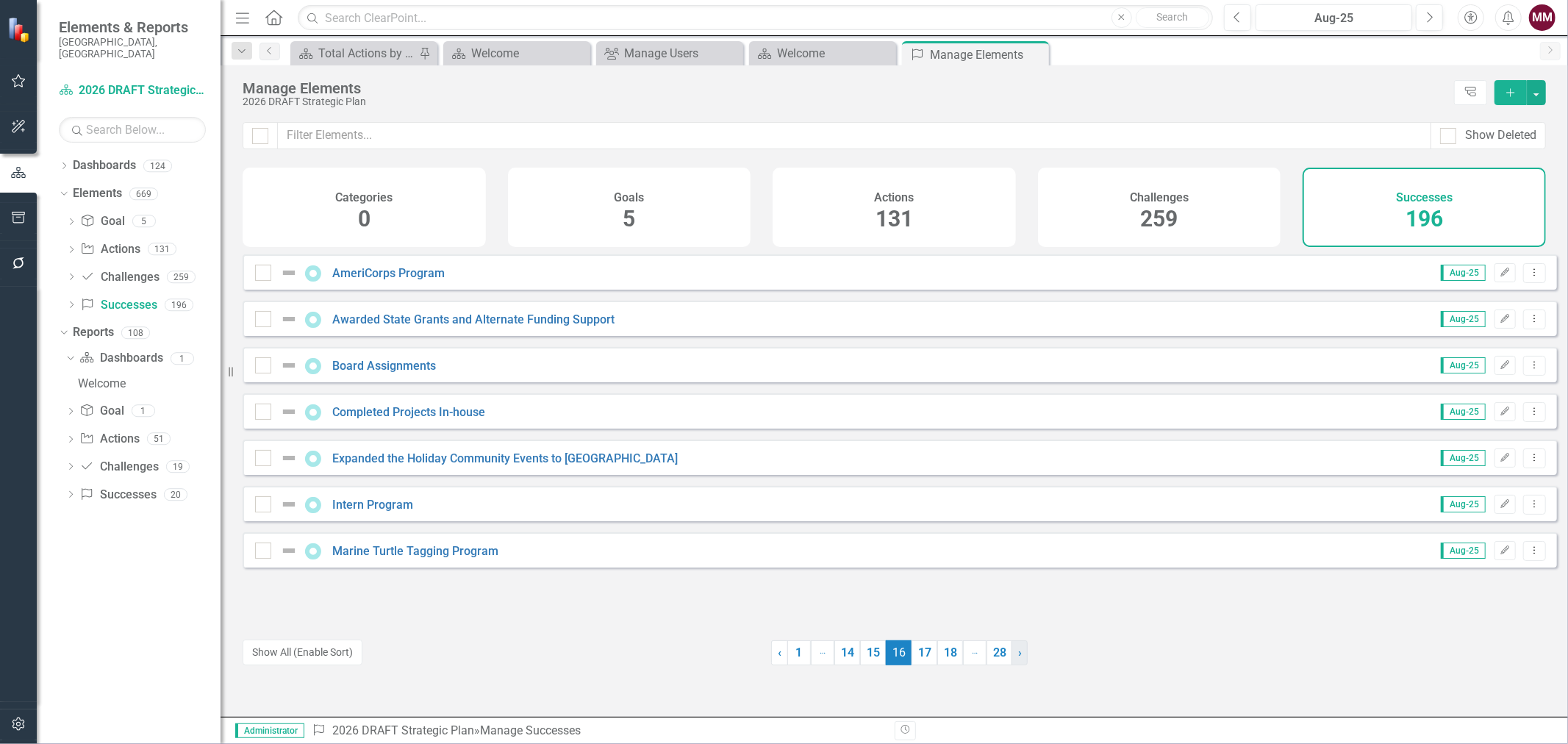
click at [1012, 655] on link "› Next" at bounding box center [1019, 653] width 16 height 25
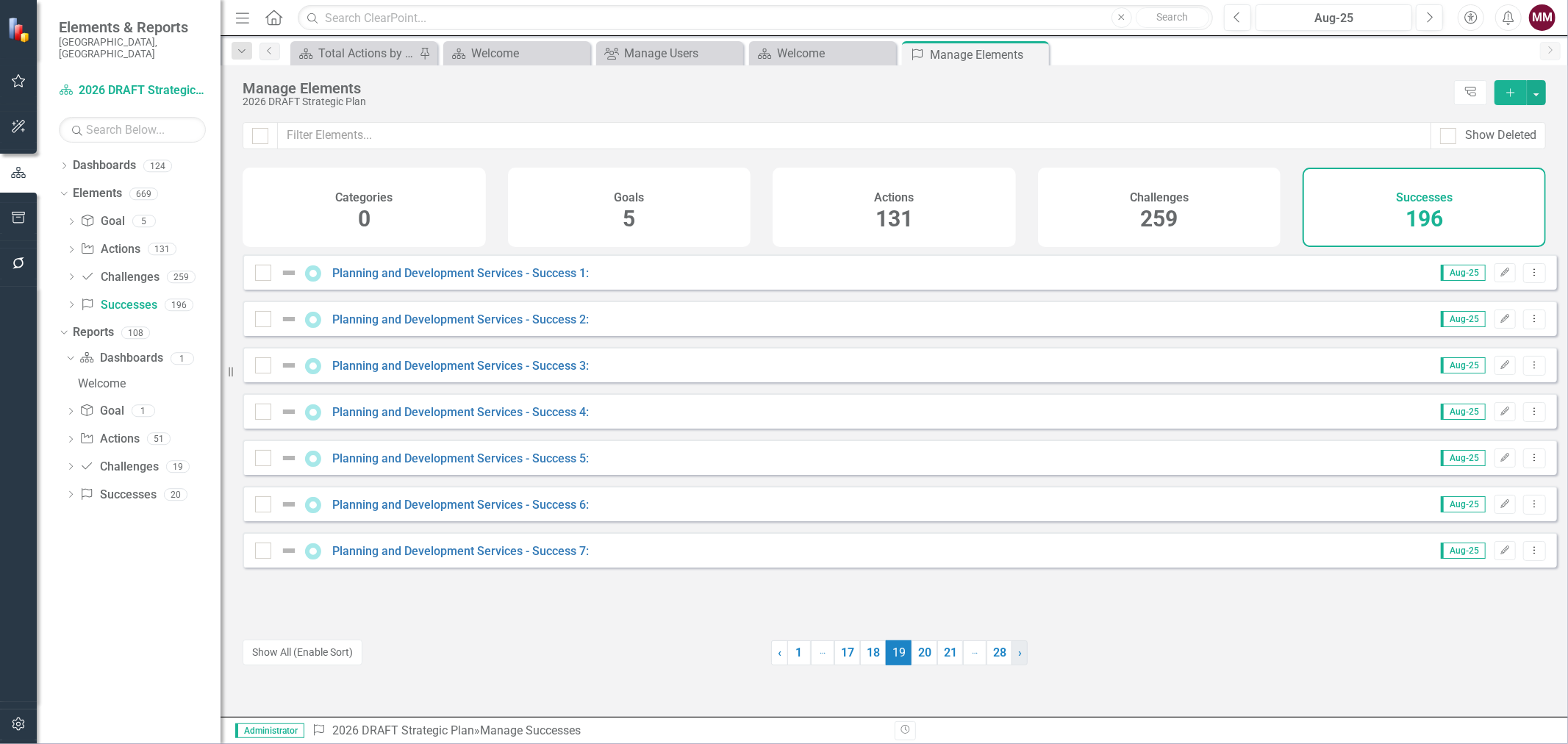
click at [1012, 655] on link "› Next" at bounding box center [1019, 653] width 16 height 25
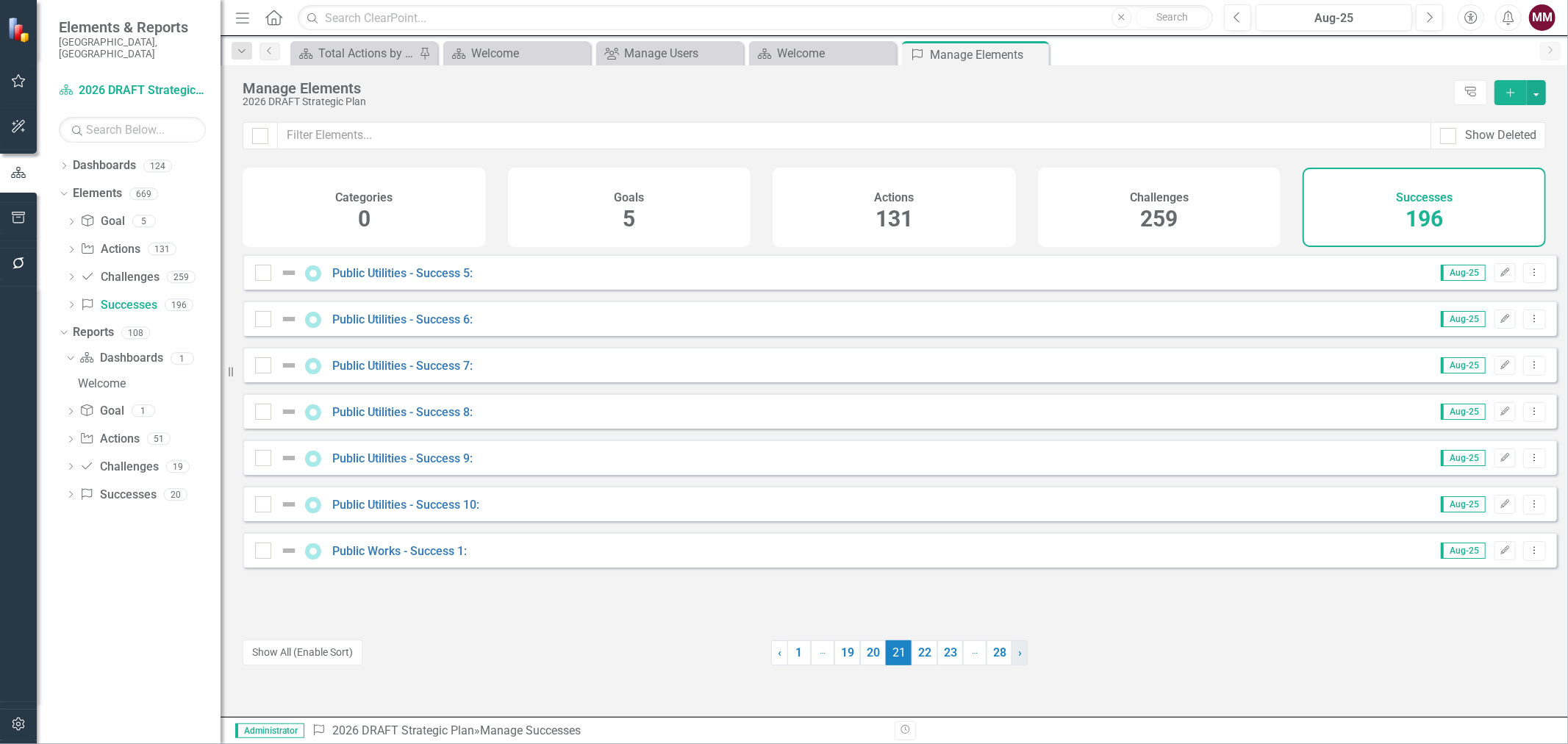
click at [1012, 655] on link "› Next" at bounding box center [1019, 653] width 16 height 25
click at [770, 653] on link "‹ Previous" at bounding box center [779, 653] width 17 height 25
click at [771, 653] on link "‹ Previous" at bounding box center [780, 653] width 17 height 25
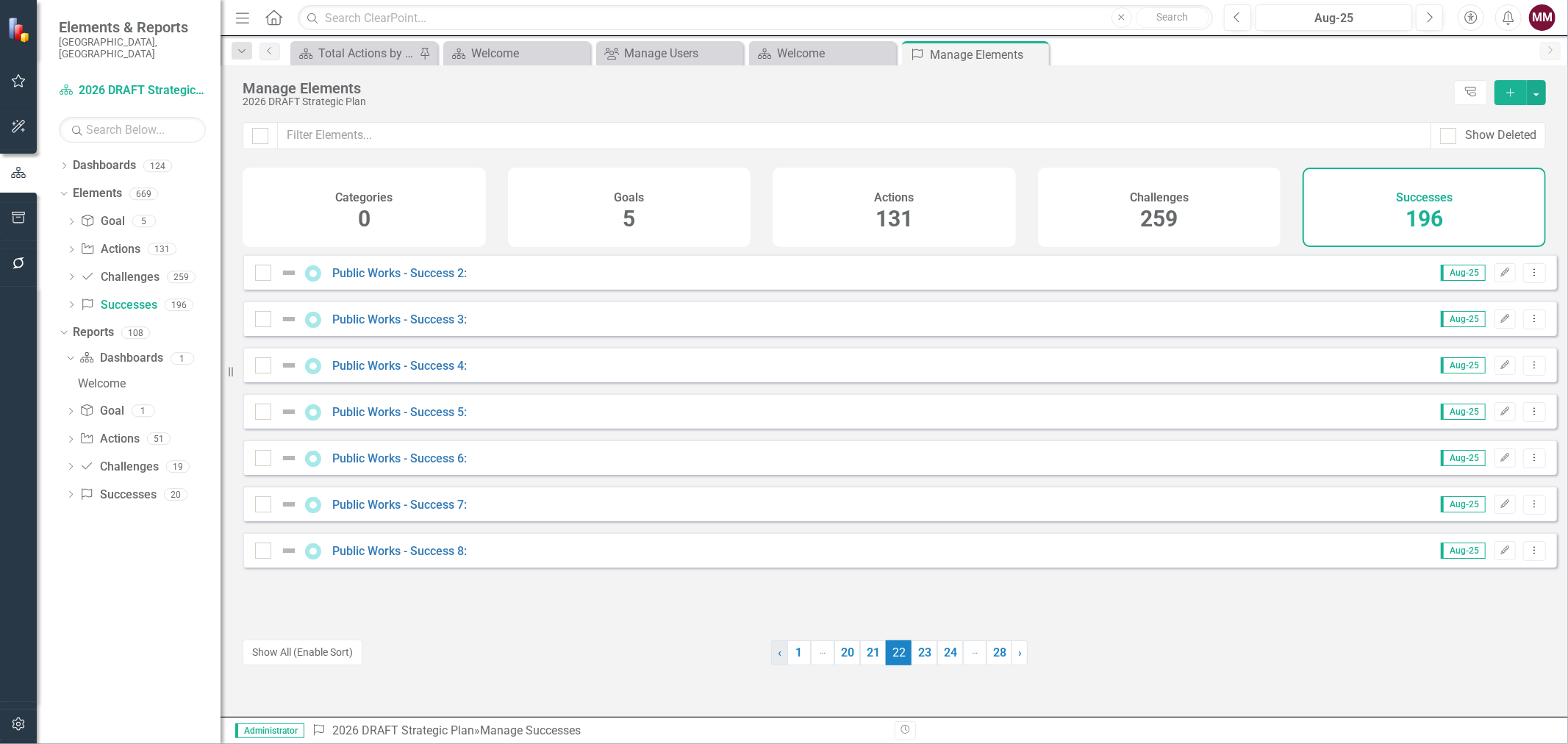
click at [771, 653] on link "‹ Previous" at bounding box center [780, 653] width 17 height 25
click at [1019, 656] on link "› Next" at bounding box center [1019, 653] width 16 height 25
click at [1019, 656] on link "› Next" at bounding box center [1021, 653] width 16 height 25
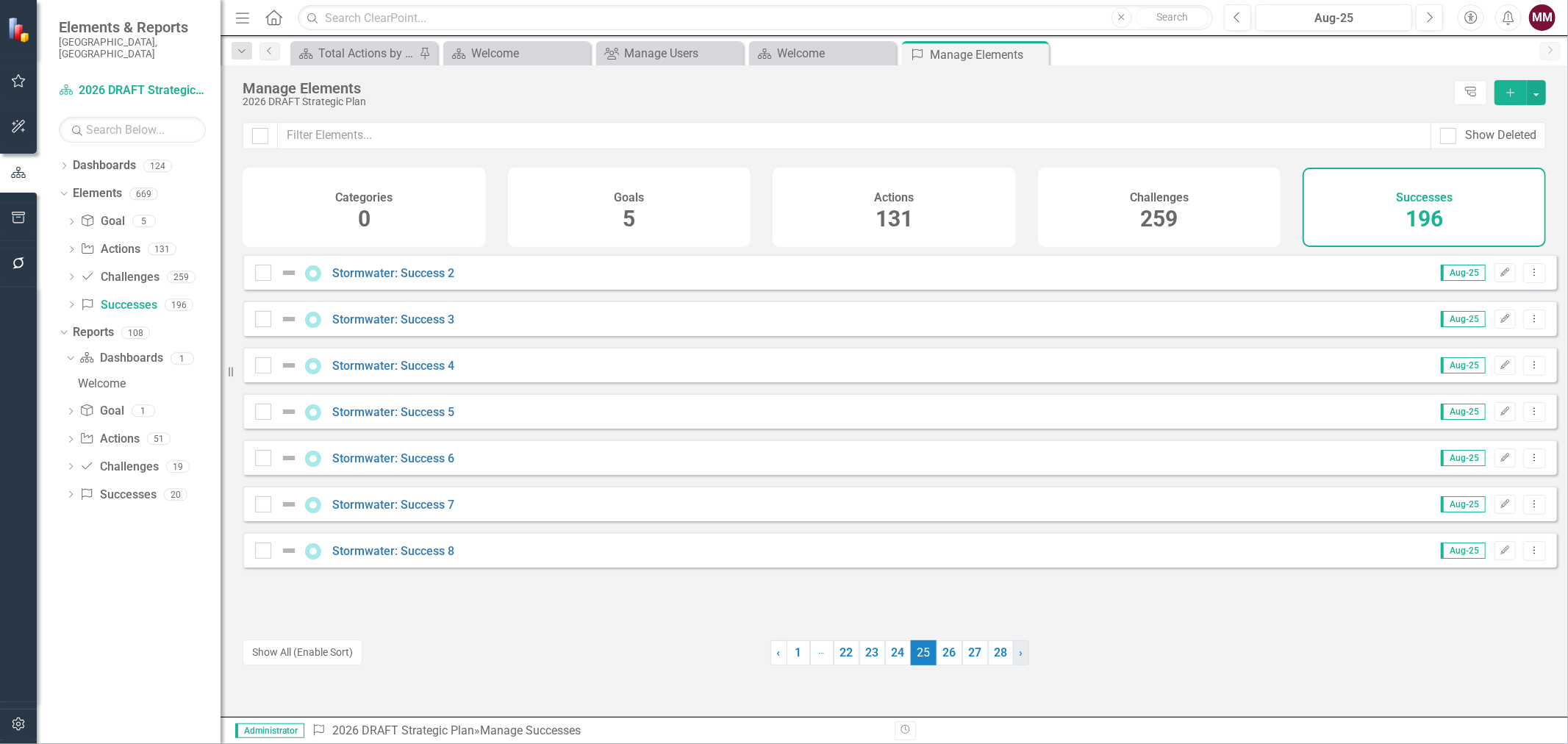
click at [1019, 656] on link "› Next" at bounding box center [1021, 653] width 16 height 25
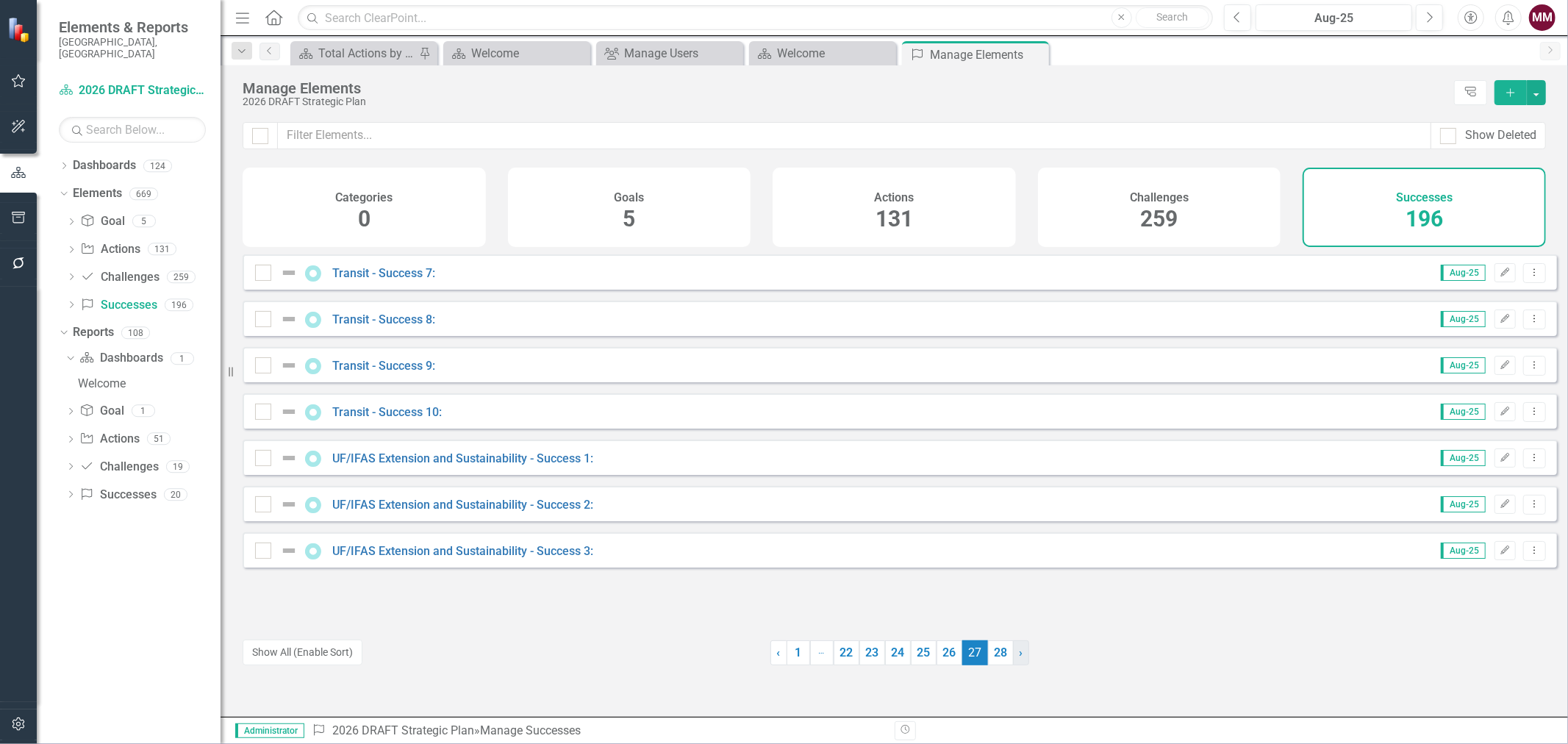
click at [1019, 656] on link "› Next" at bounding box center [1021, 653] width 16 height 25
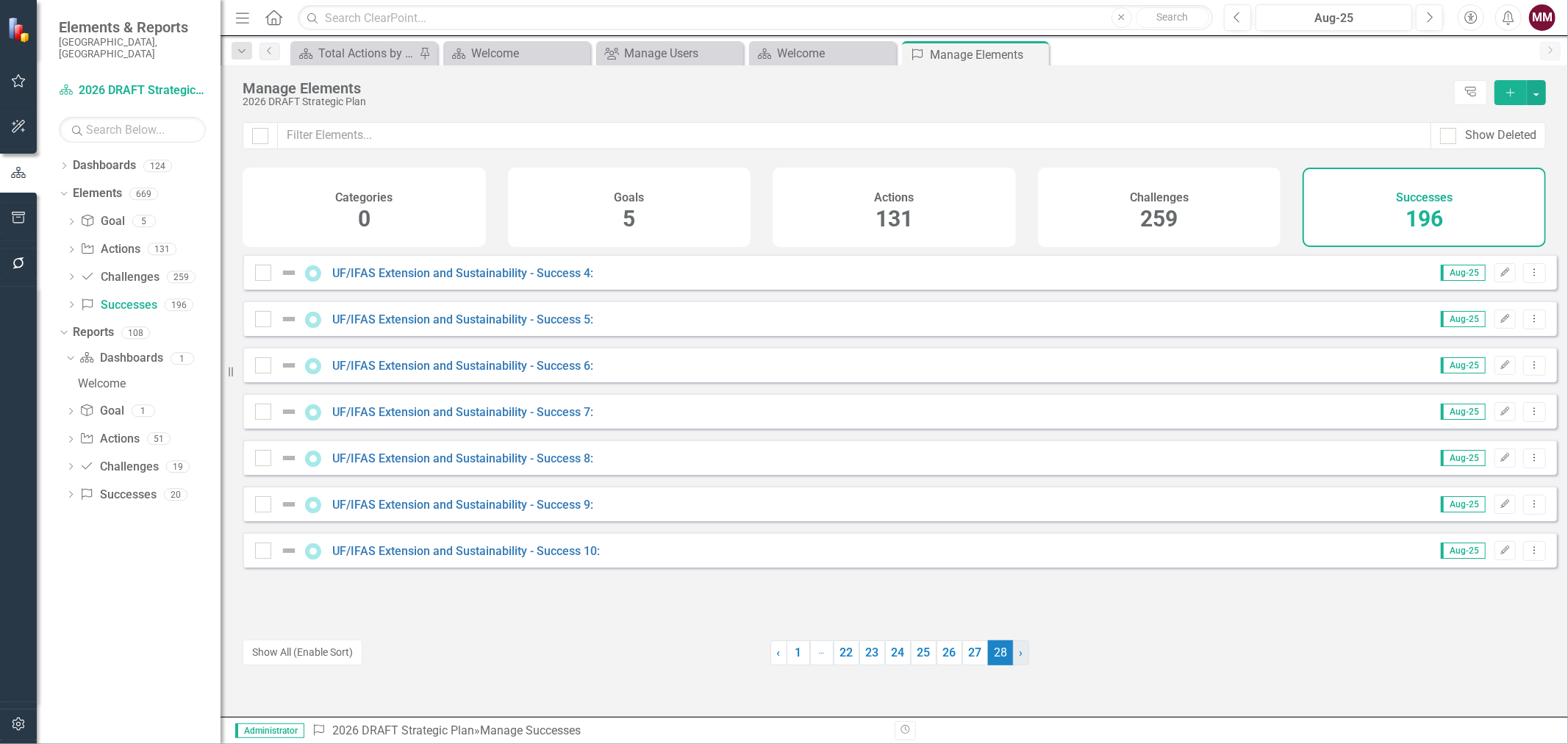
click at [1019, 656] on link "› Next" at bounding box center [1021, 653] width 16 height 25
